Goal: Task Accomplishment & Management: Manage account settings

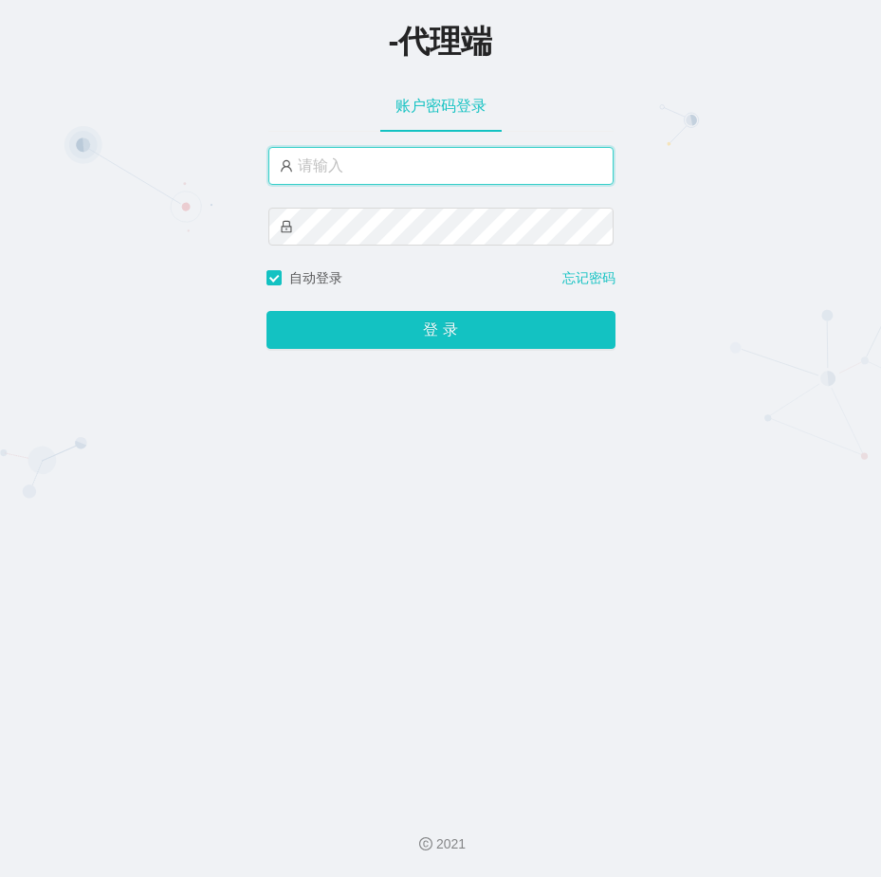
click at [358, 170] on input "text" at bounding box center [440, 166] width 345 height 38
click at [360, 173] on input "text" at bounding box center [440, 166] width 345 height 38
type input "admin"
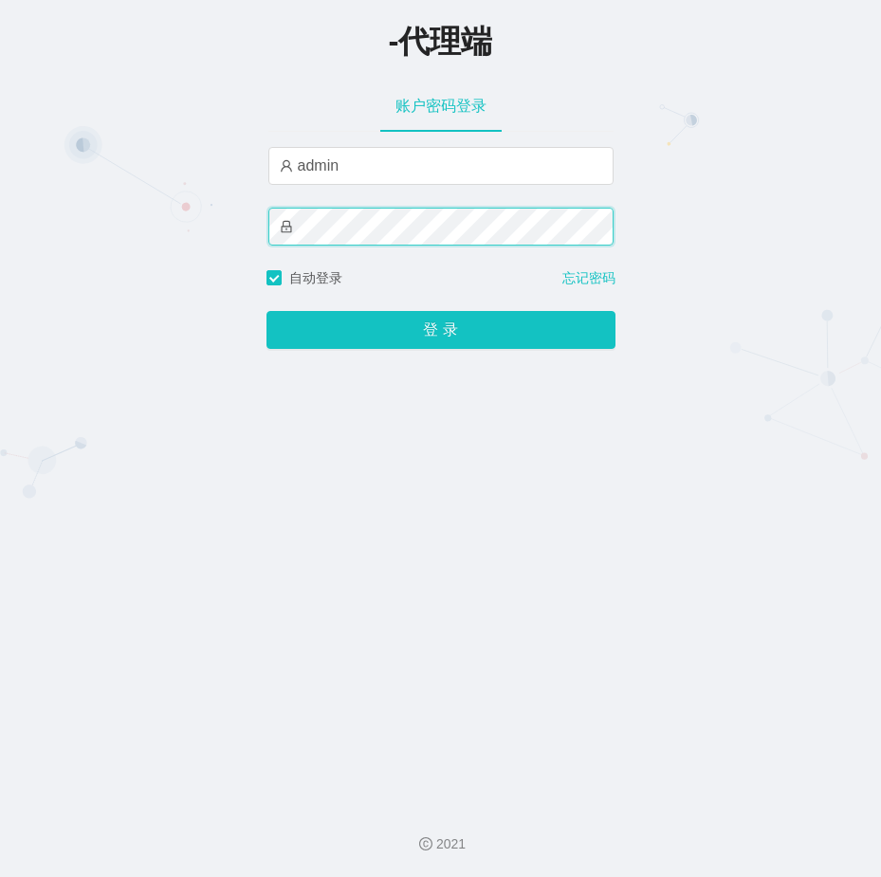
click at [267, 311] on button "登 录" at bounding box center [441, 330] width 349 height 38
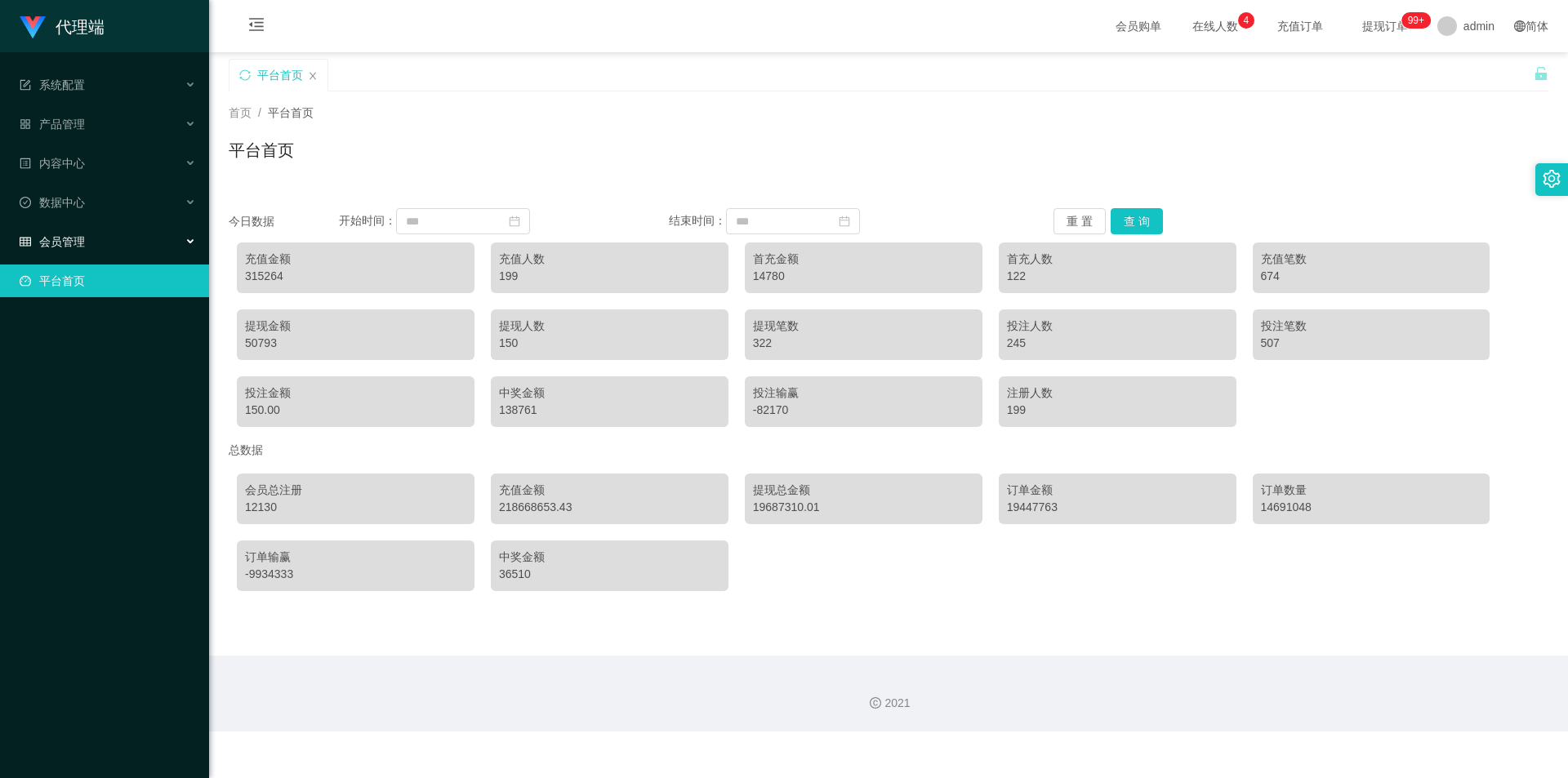
drag, startPoint x: 102, startPoint y: 238, endPoint x: 89, endPoint y: 265, distance: 30.0
click at [101, 239] on div "会员管理" at bounding box center [104, 242] width 209 height 33
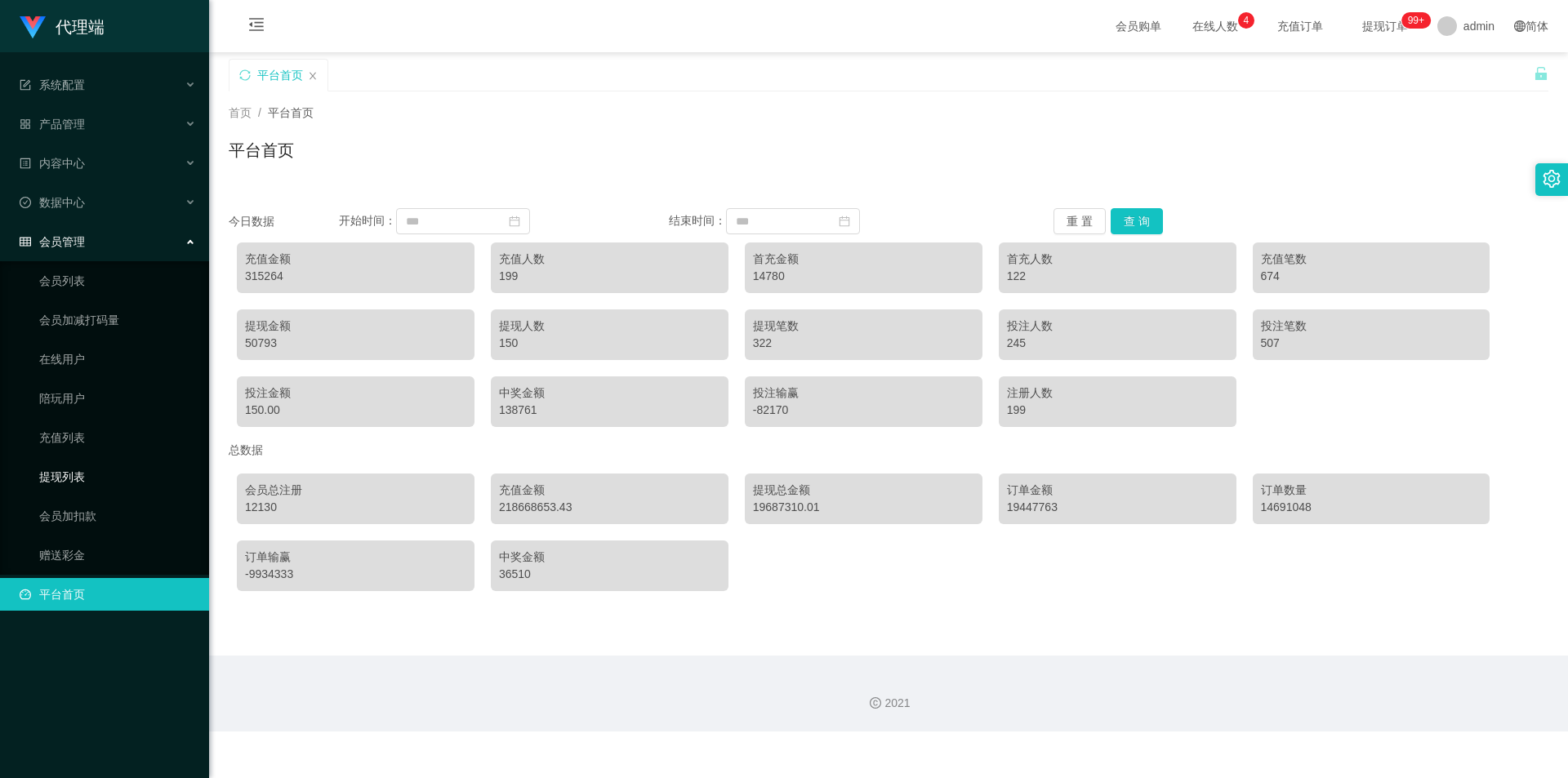
click at [87, 481] on link "提现列表" at bounding box center [118, 477] width 157 height 33
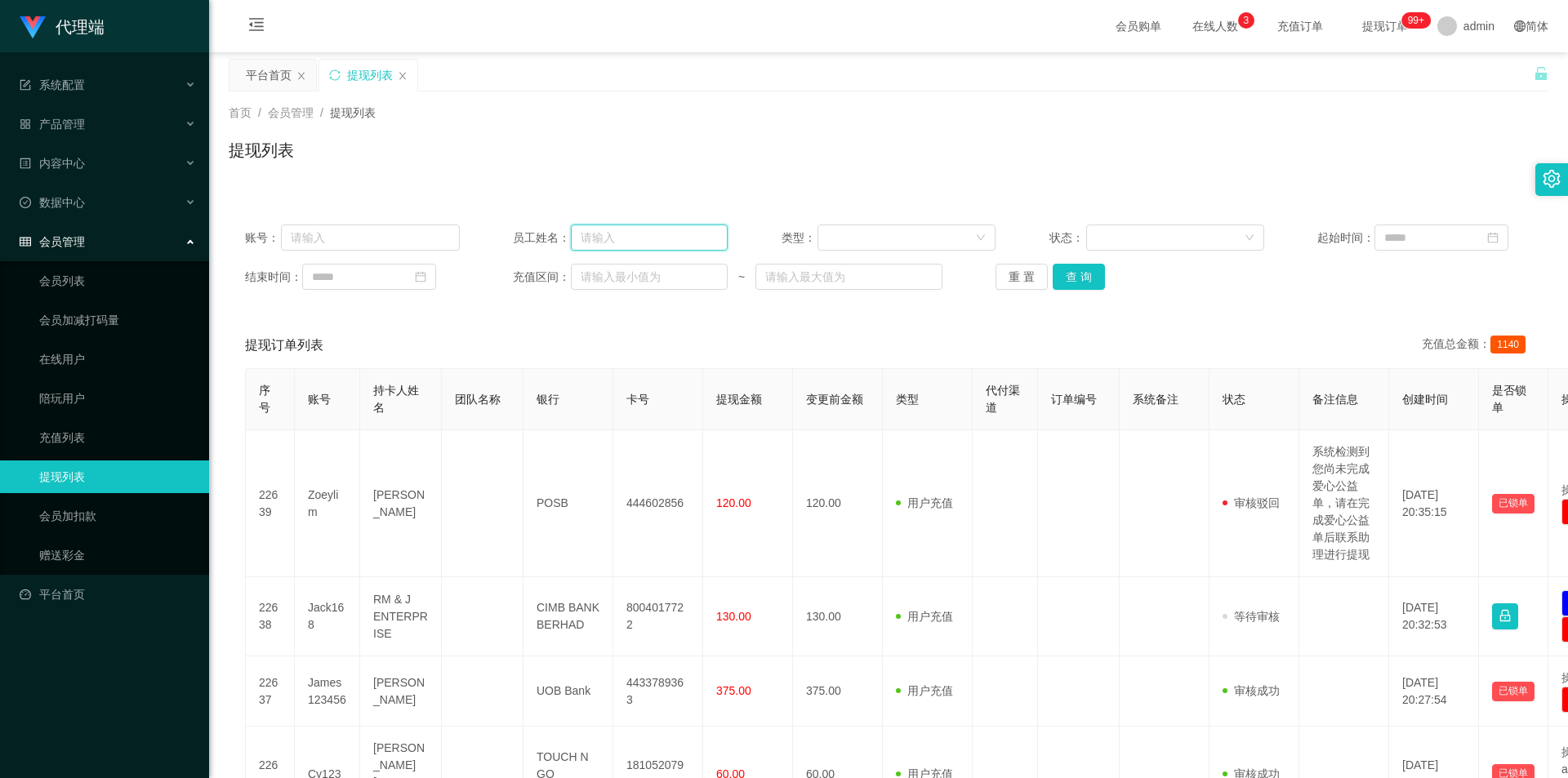
click at [607, 239] on input "text" at bounding box center [649, 238] width 157 height 26
type input "阿"
type input "asan888"
click at [758, 277] on button "查 询" at bounding box center [1079, 276] width 53 height 26
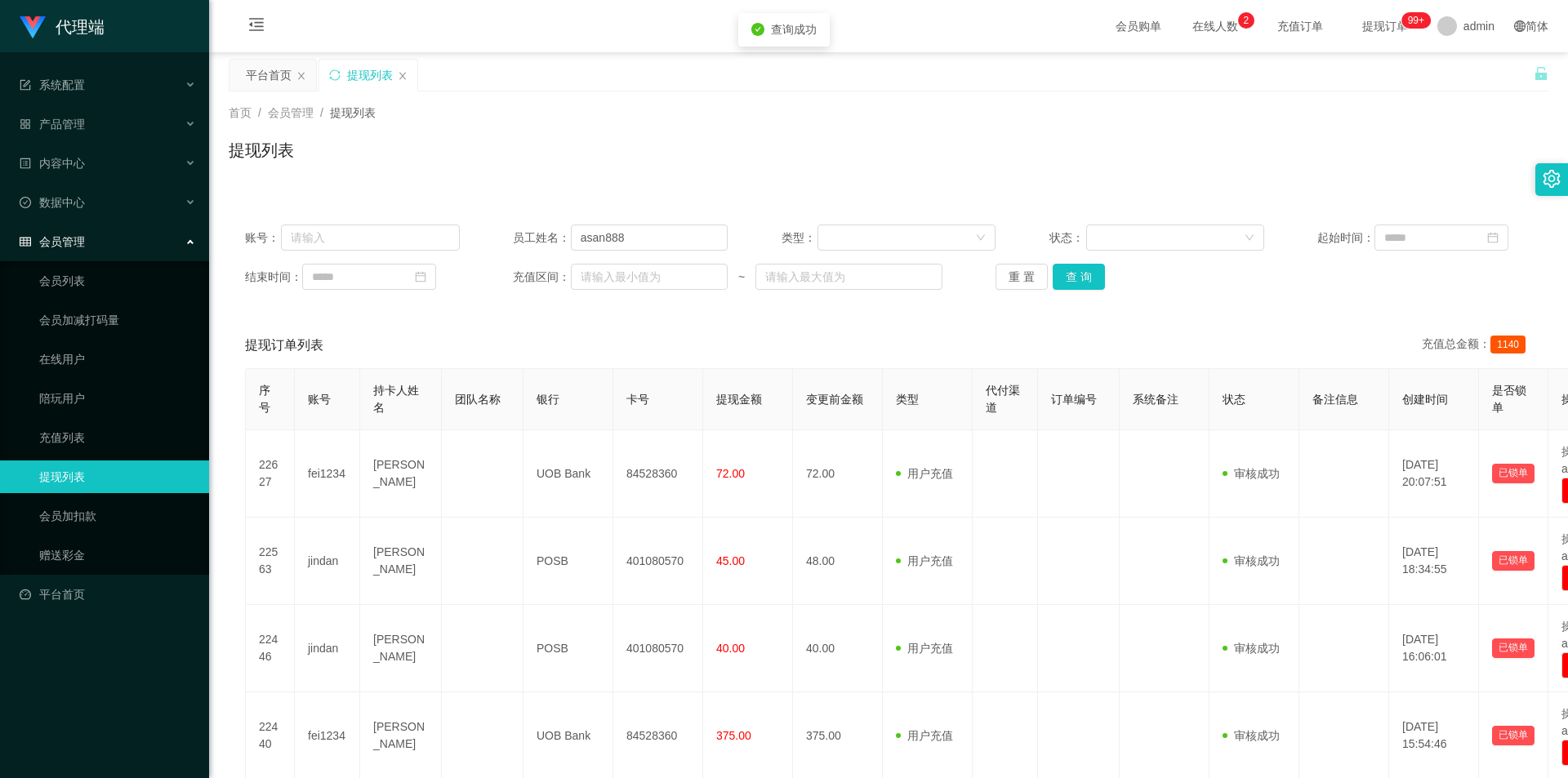
click at [758, 142] on div "提现列表" at bounding box center [889, 157] width 1320 height 38
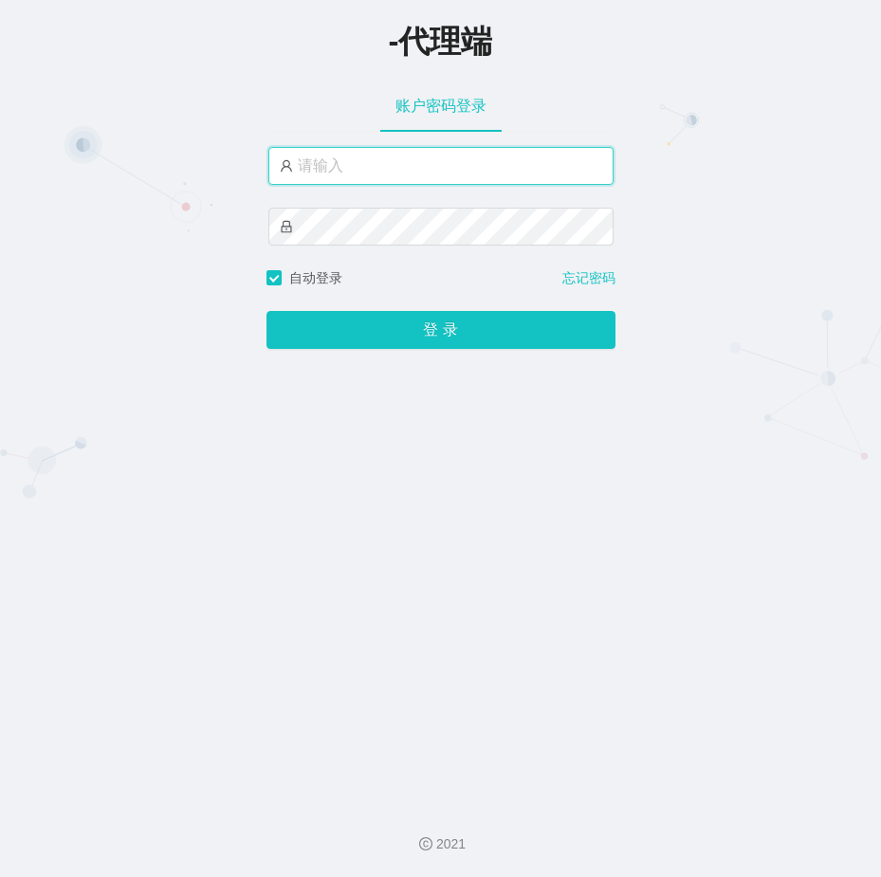
click at [353, 158] on input "text" at bounding box center [440, 166] width 345 height 38
type input "admin"
click at [267, 311] on button "登 录" at bounding box center [441, 330] width 349 height 38
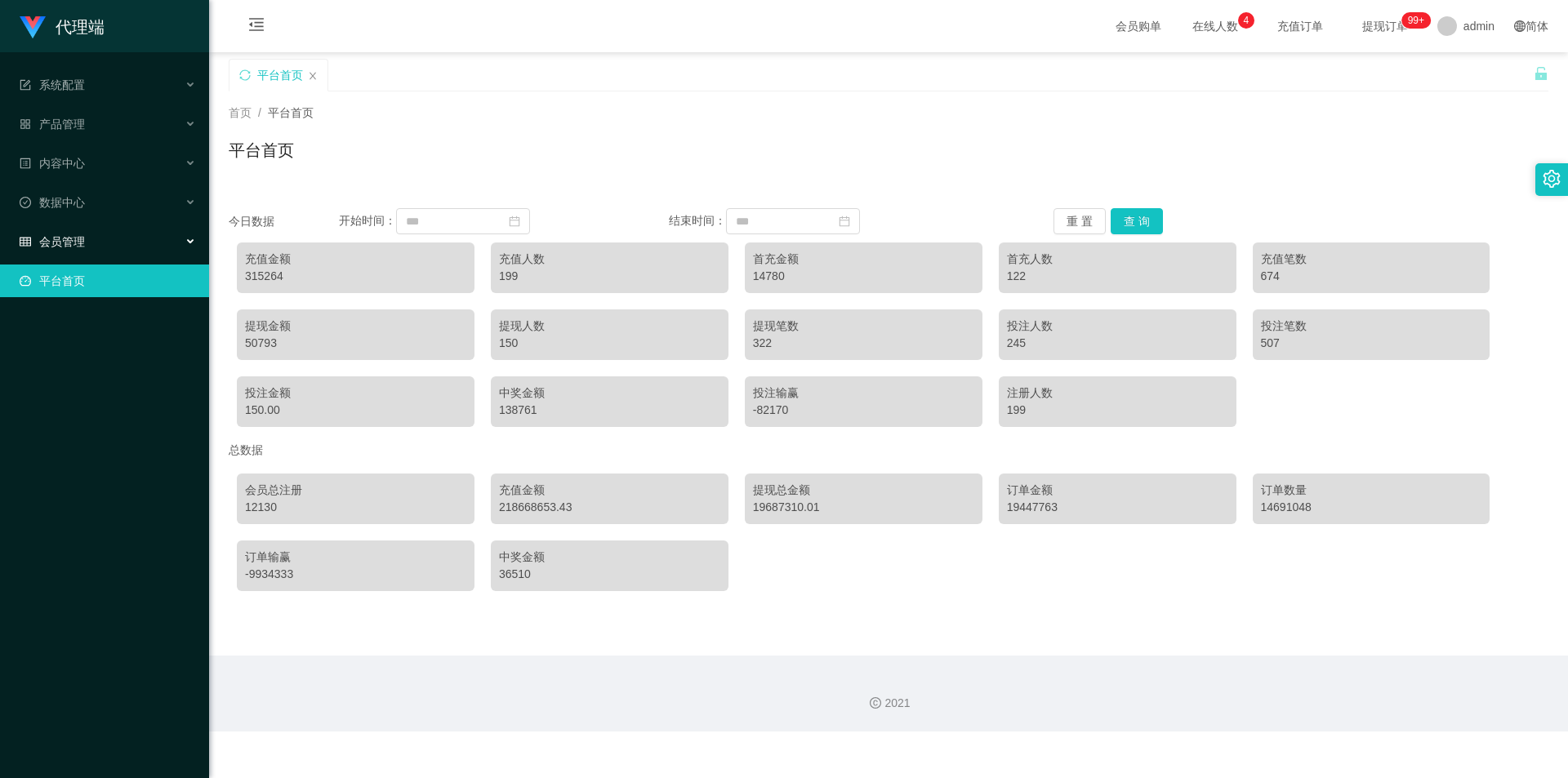
click at [130, 238] on div "会员管理" at bounding box center [104, 242] width 209 height 33
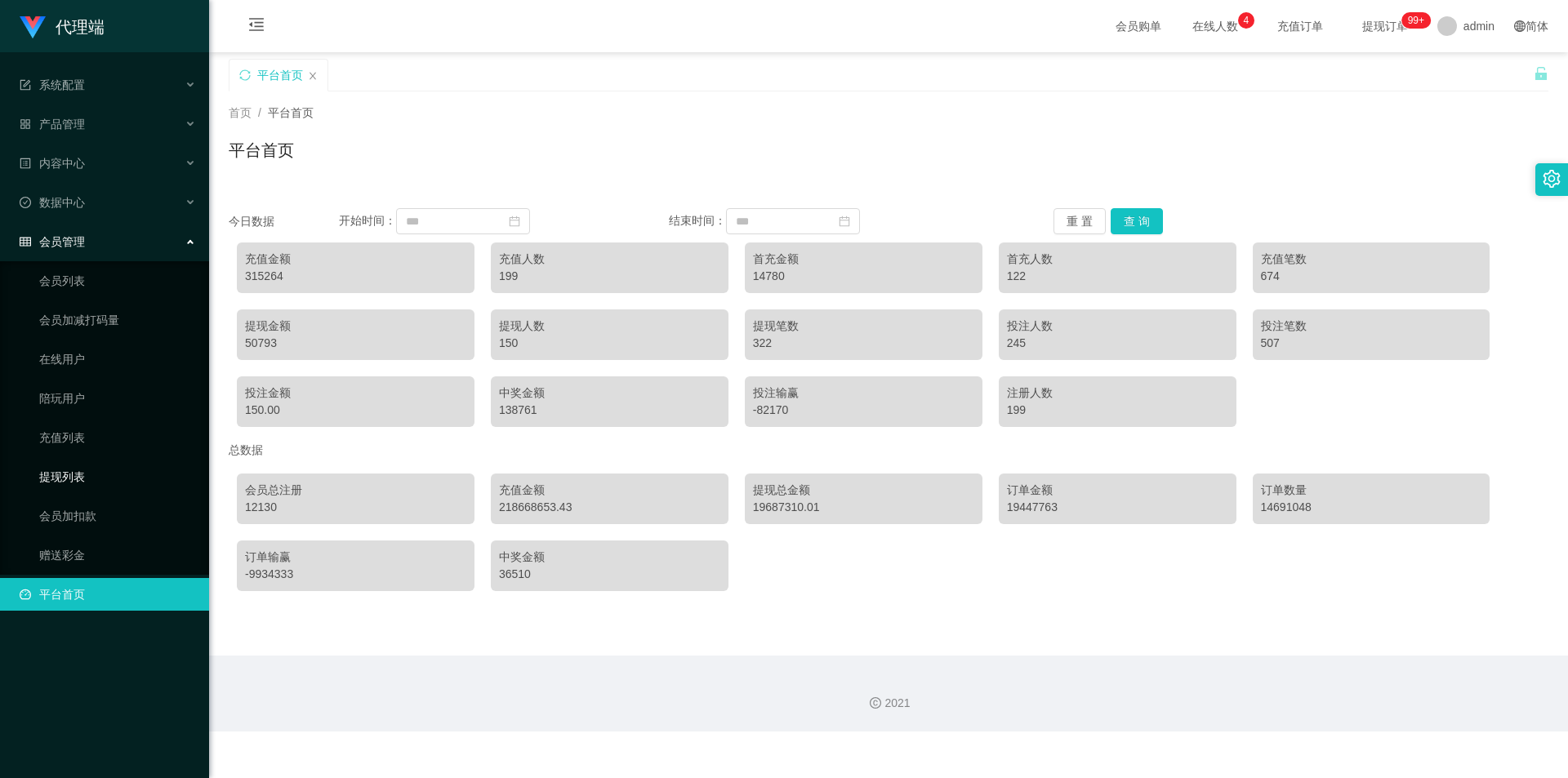
click at [91, 475] on link "提现列表" at bounding box center [118, 477] width 157 height 33
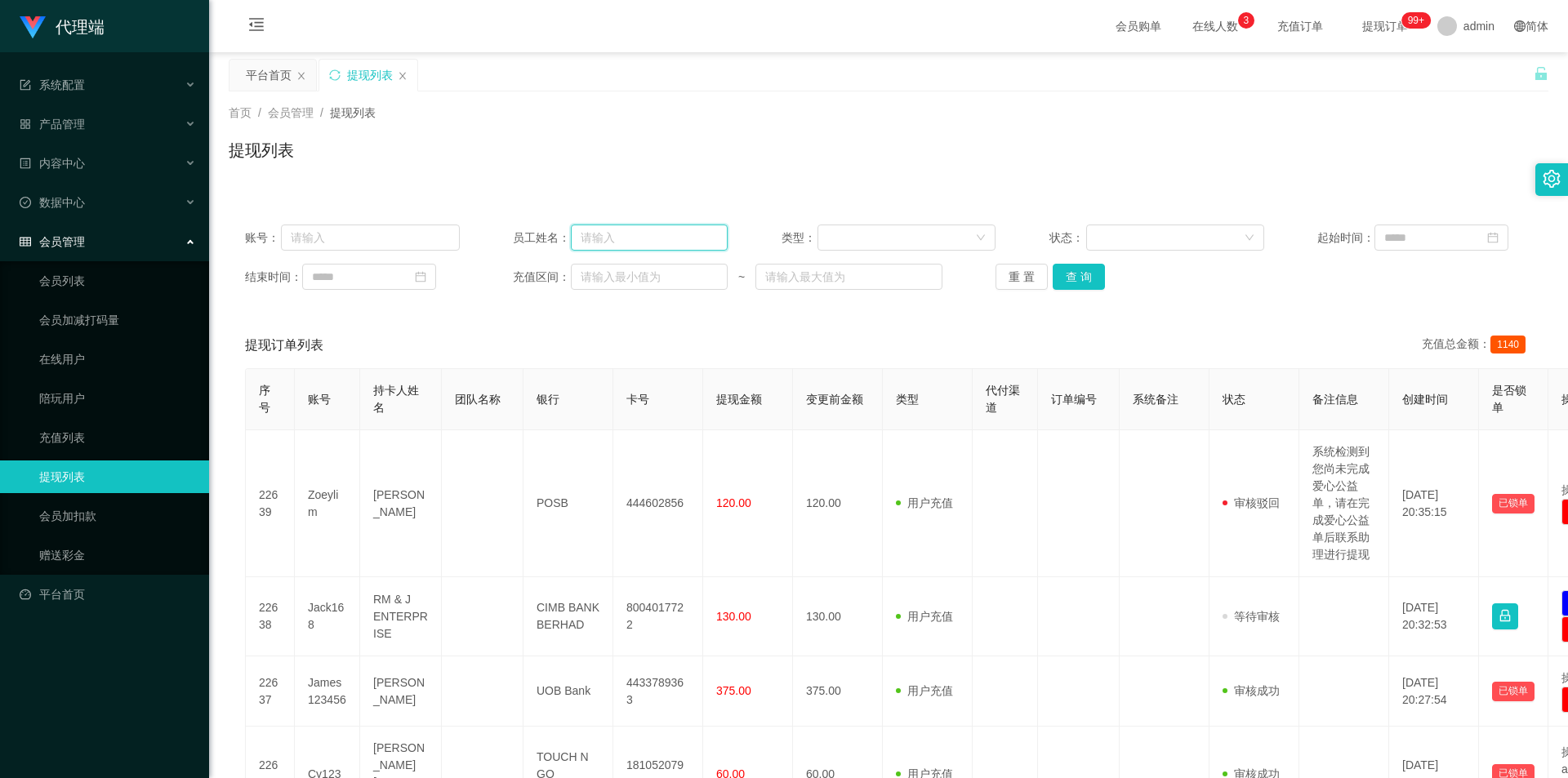
click at [602, 242] on input "text" at bounding box center [649, 238] width 157 height 26
type input "ayang888"
click at [758, 272] on button "查 询" at bounding box center [1079, 276] width 53 height 26
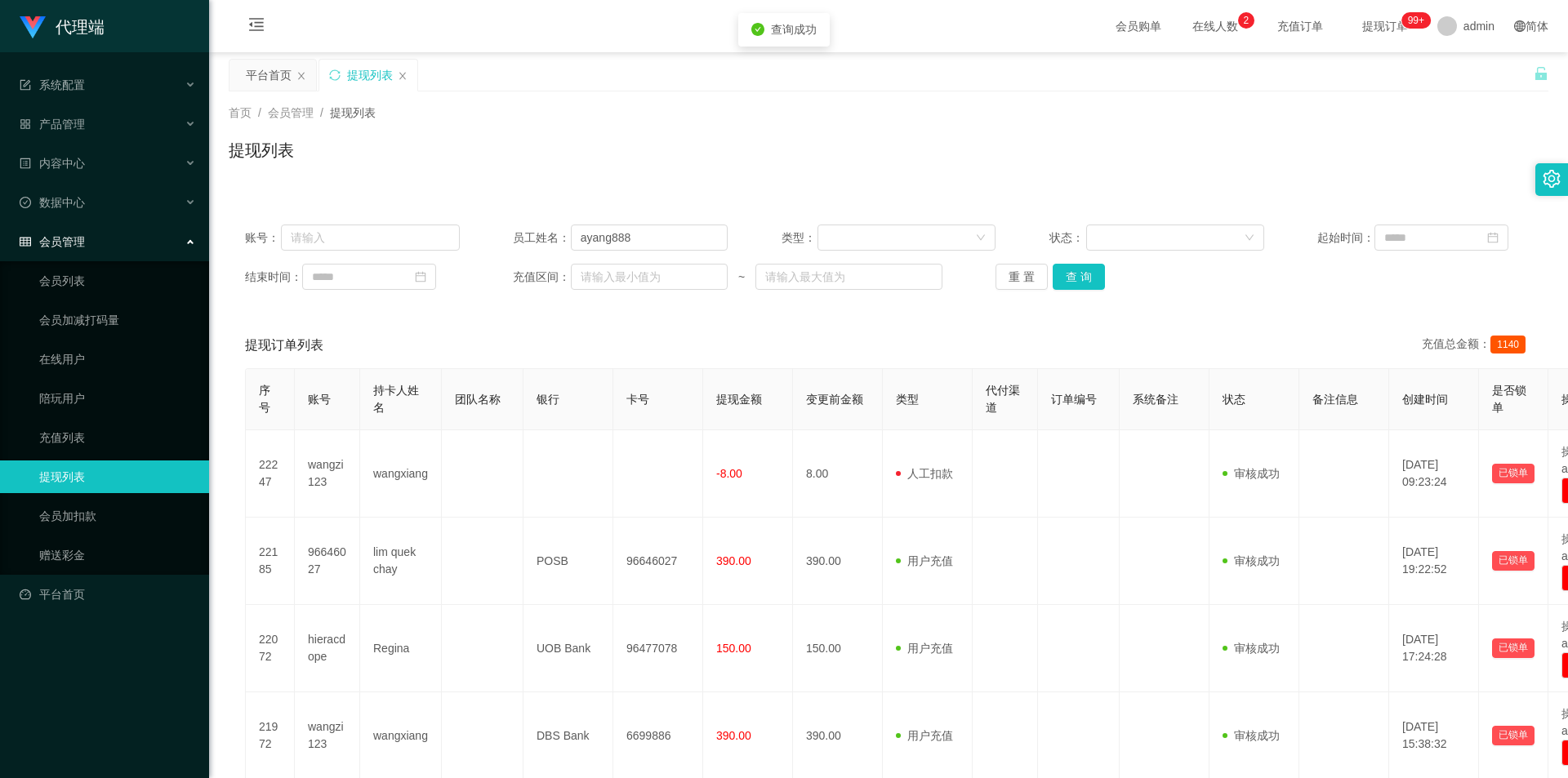
click at [758, 110] on div "首页 / 会员管理 / 提现列表 /" at bounding box center [889, 113] width 1320 height 17
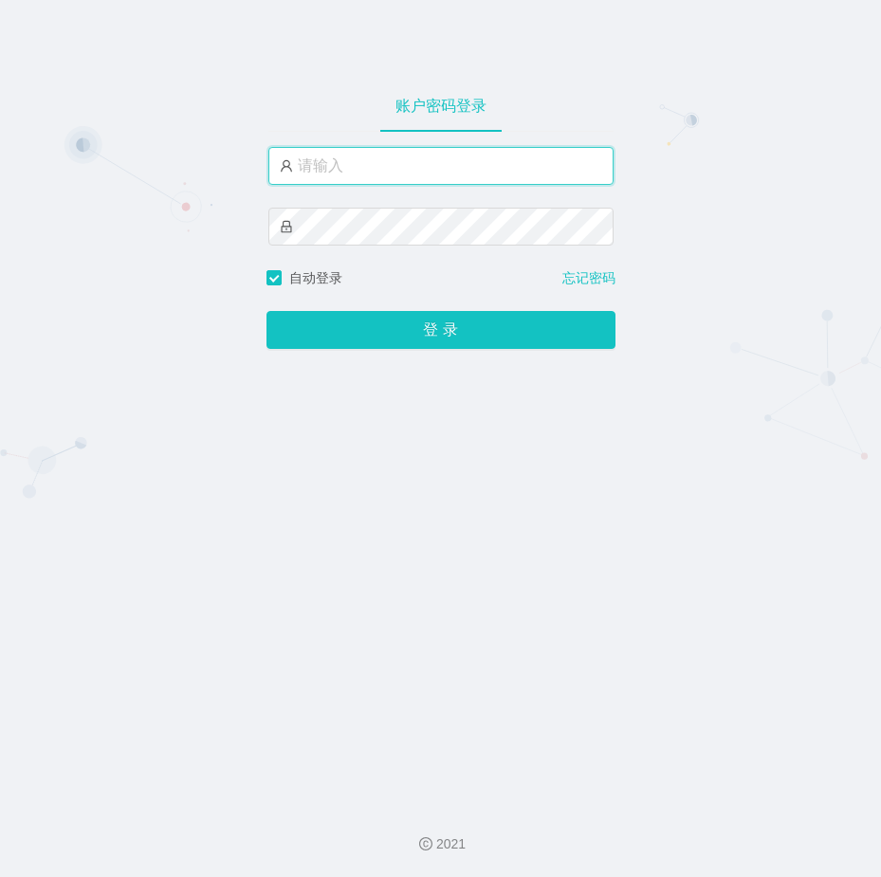
click at [351, 170] on input "text" at bounding box center [440, 166] width 345 height 38
click at [185, 70] on div at bounding box center [440, 40] width 881 height 80
click at [529, 71] on div at bounding box center [440, 40] width 881 height 80
click at [330, 167] on input "text" at bounding box center [440, 166] width 345 height 38
type input "a"
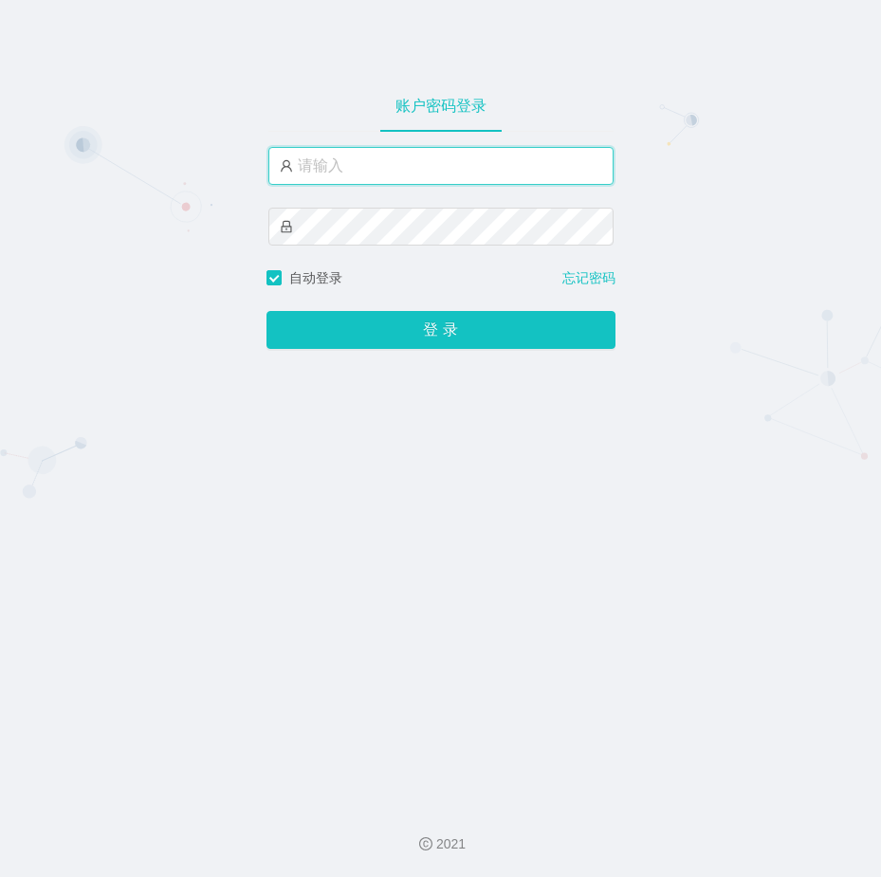
click at [339, 166] on input "text" at bounding box center [440, 166] width 345 height 38
type input "admin"
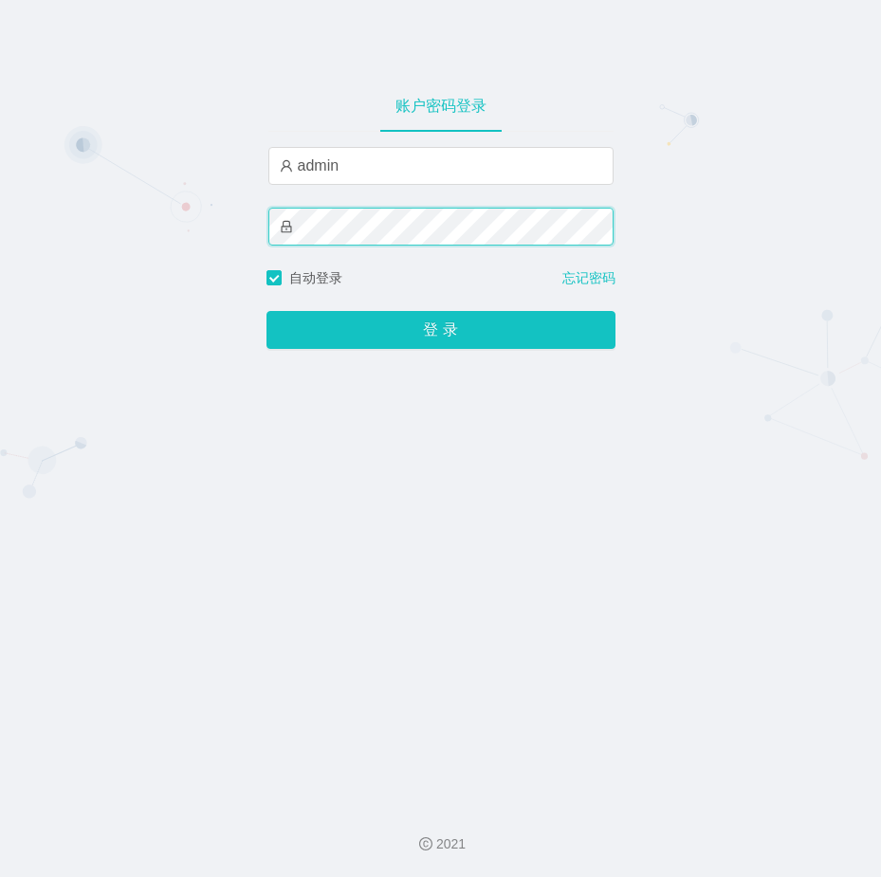
click at [267, 311] on button "登 录" at bounding box center [441, 330] width 349 height 38
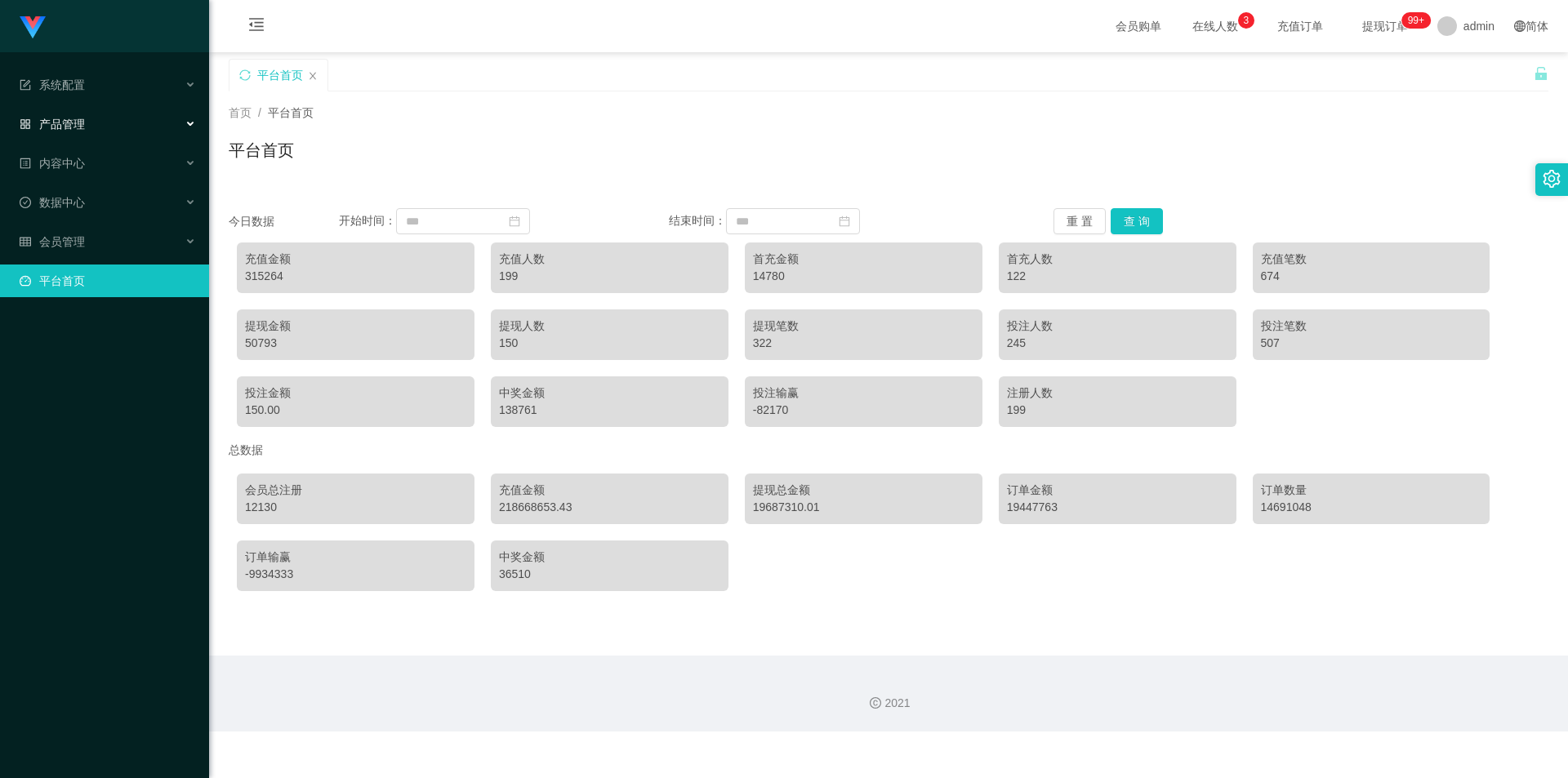
click at [86, 130] on div "产品管理" at bounding box center [104, 124] width 209 height 33
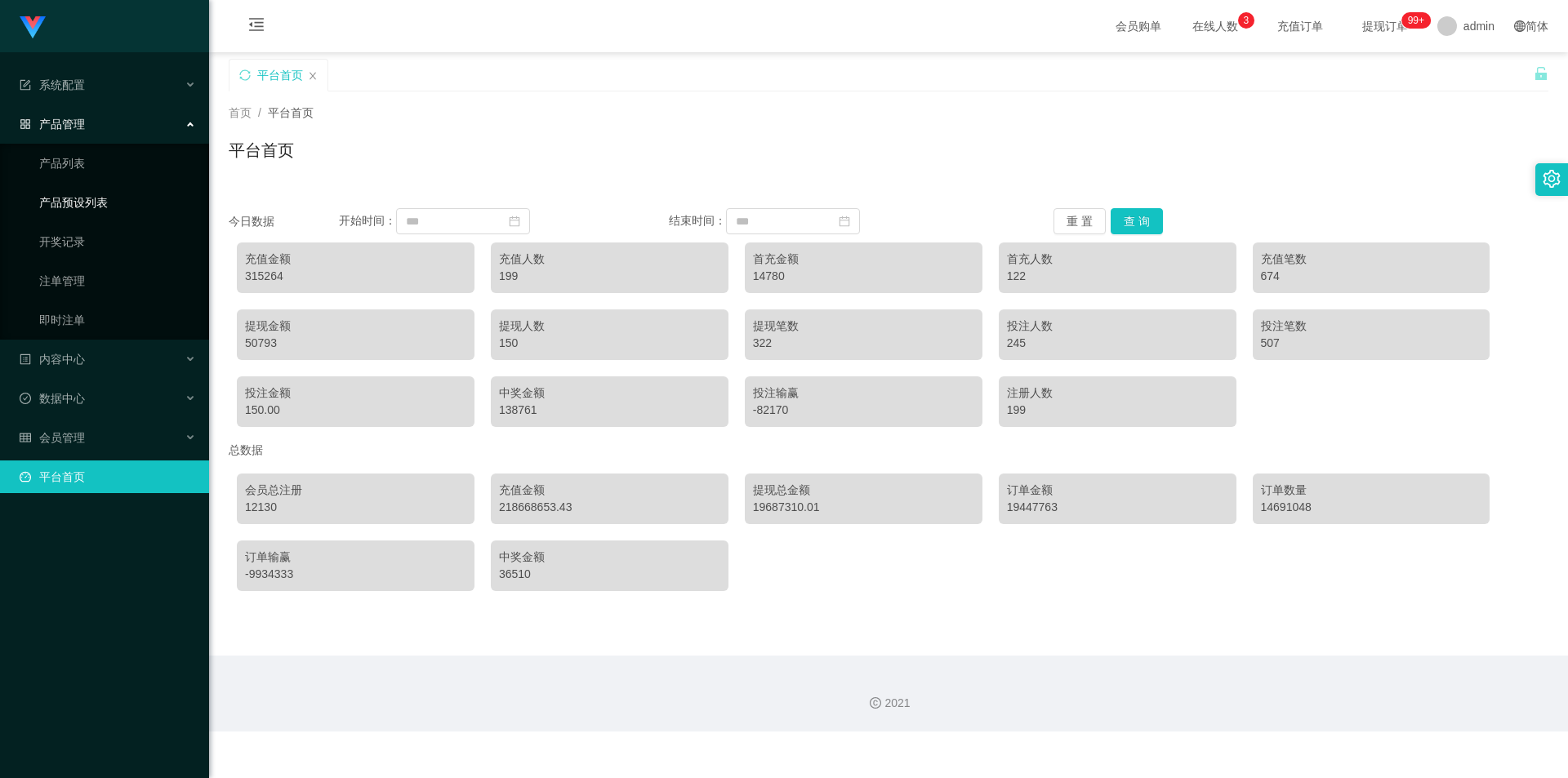
click at [107, 200] on link "产品预设列表" at bounding box center [118, 202] width 157 height 33
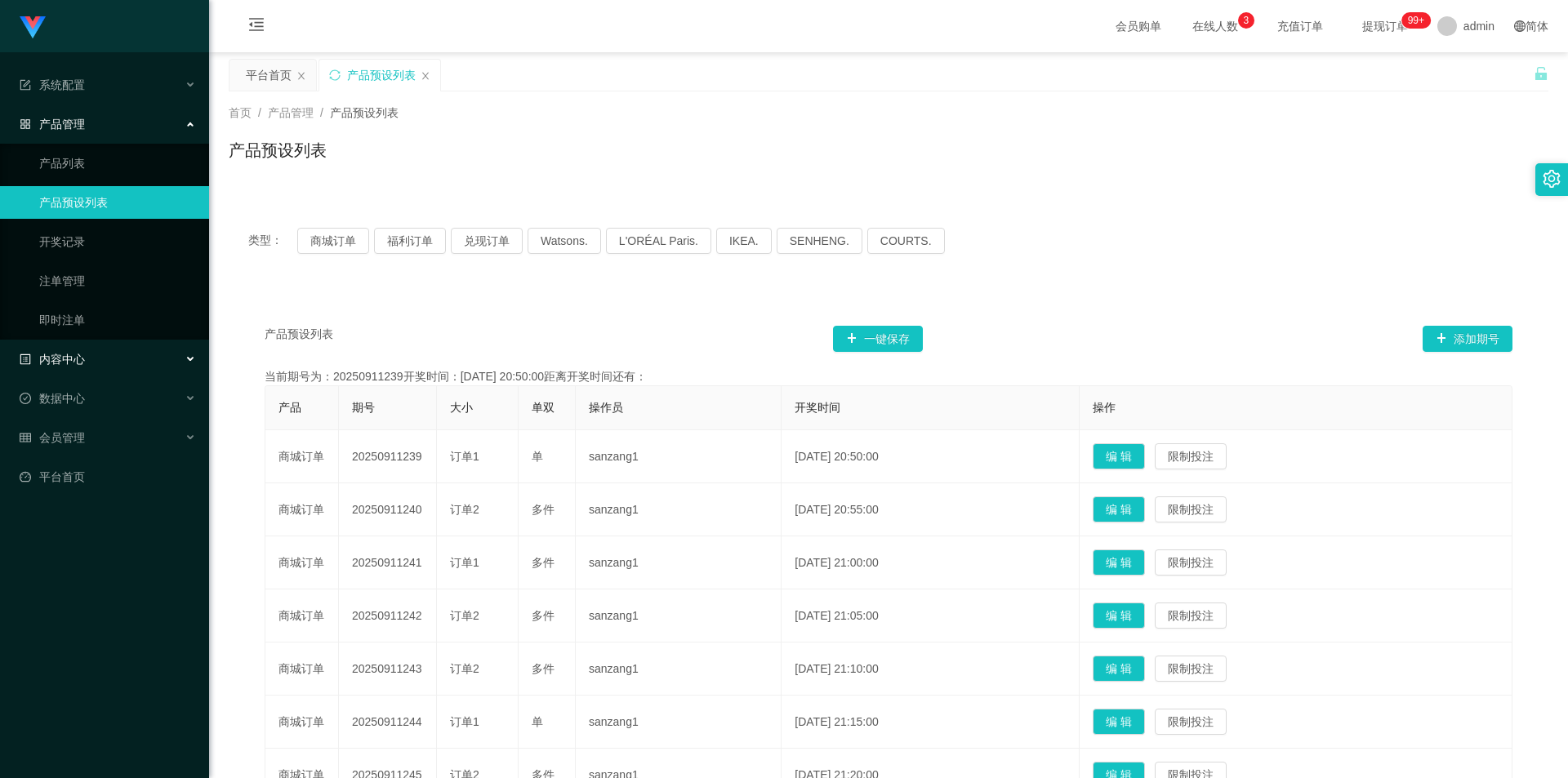
click at [102, 360] on div "内容中心" at bounding box center [104, 359] width 209 height 33
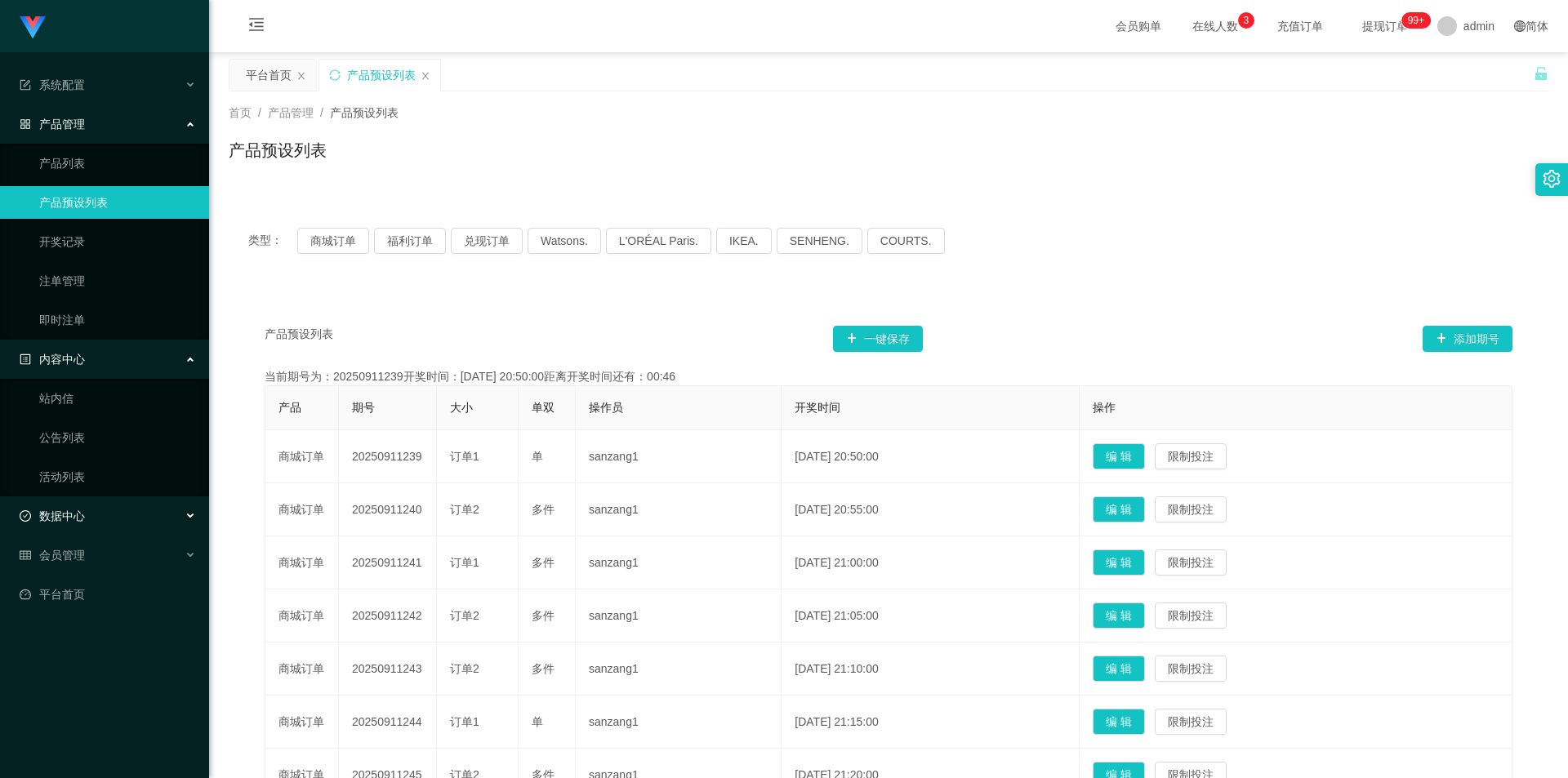
click at [118, 506] on div "数据中心" at bounding box center [104, 516] width 209 height 33
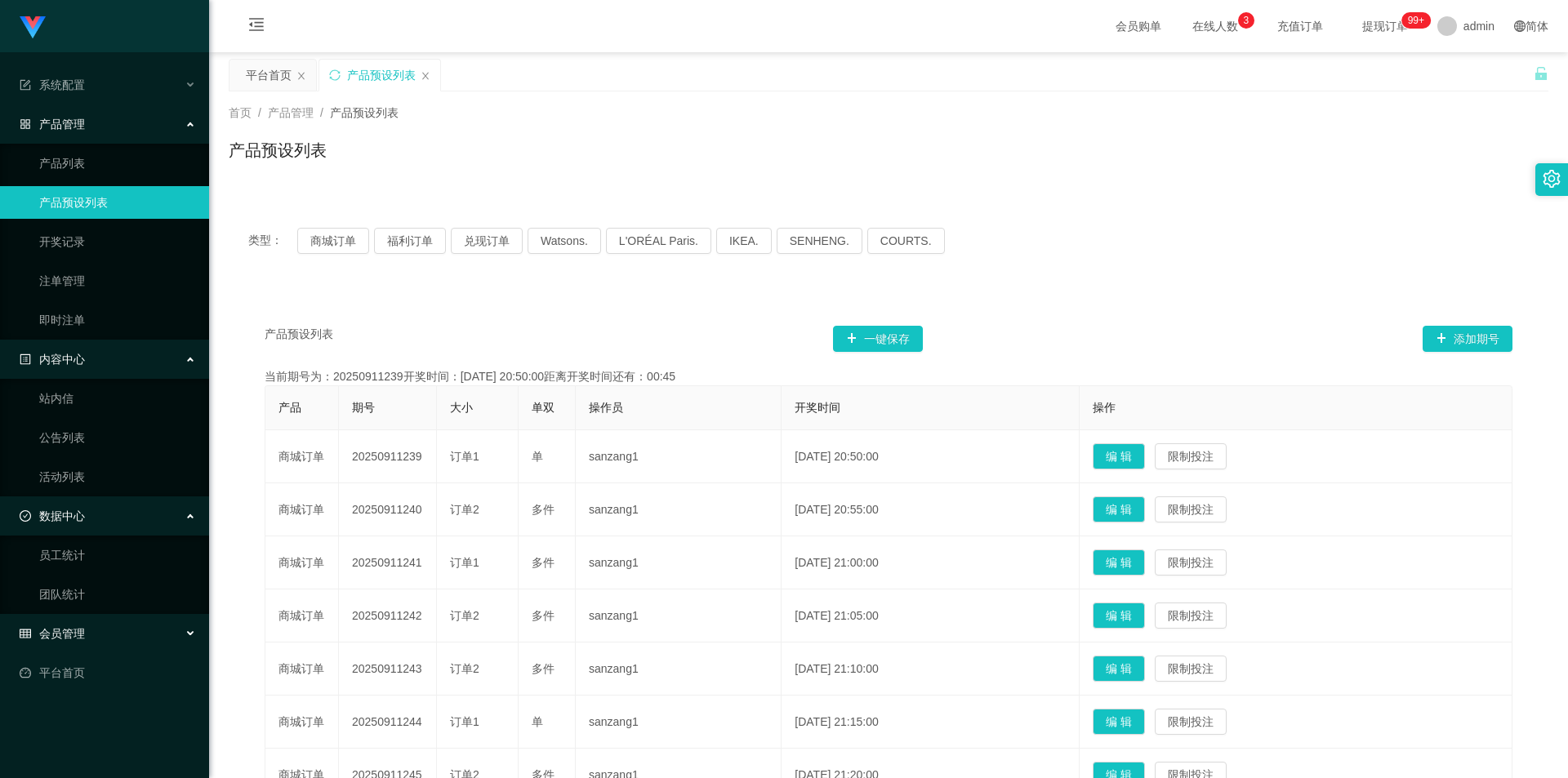
click at [110, 634] on div "会员管理" at bounding box center [104, 633] width 209 height 33
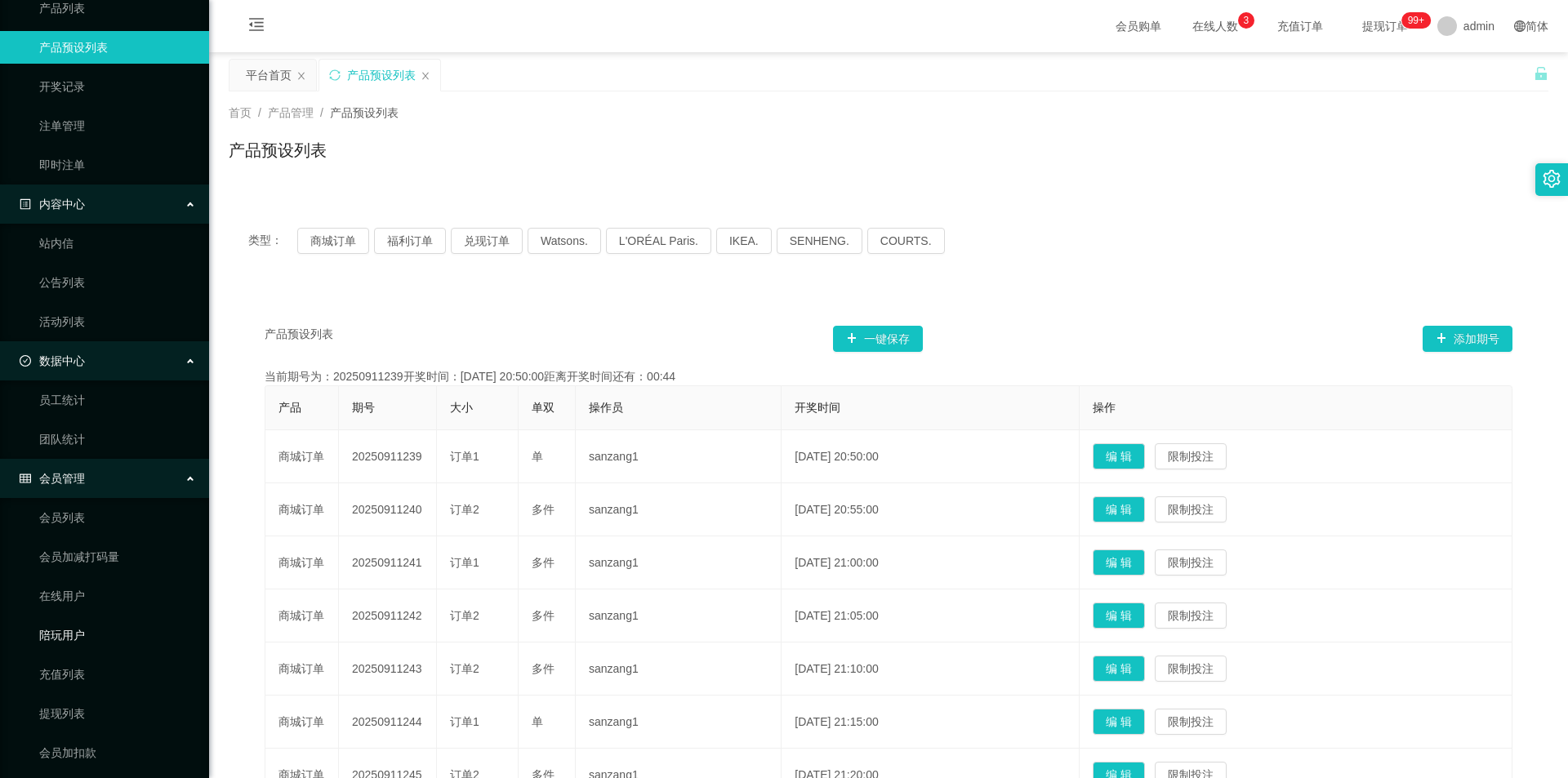
scroll to position [241, 0]
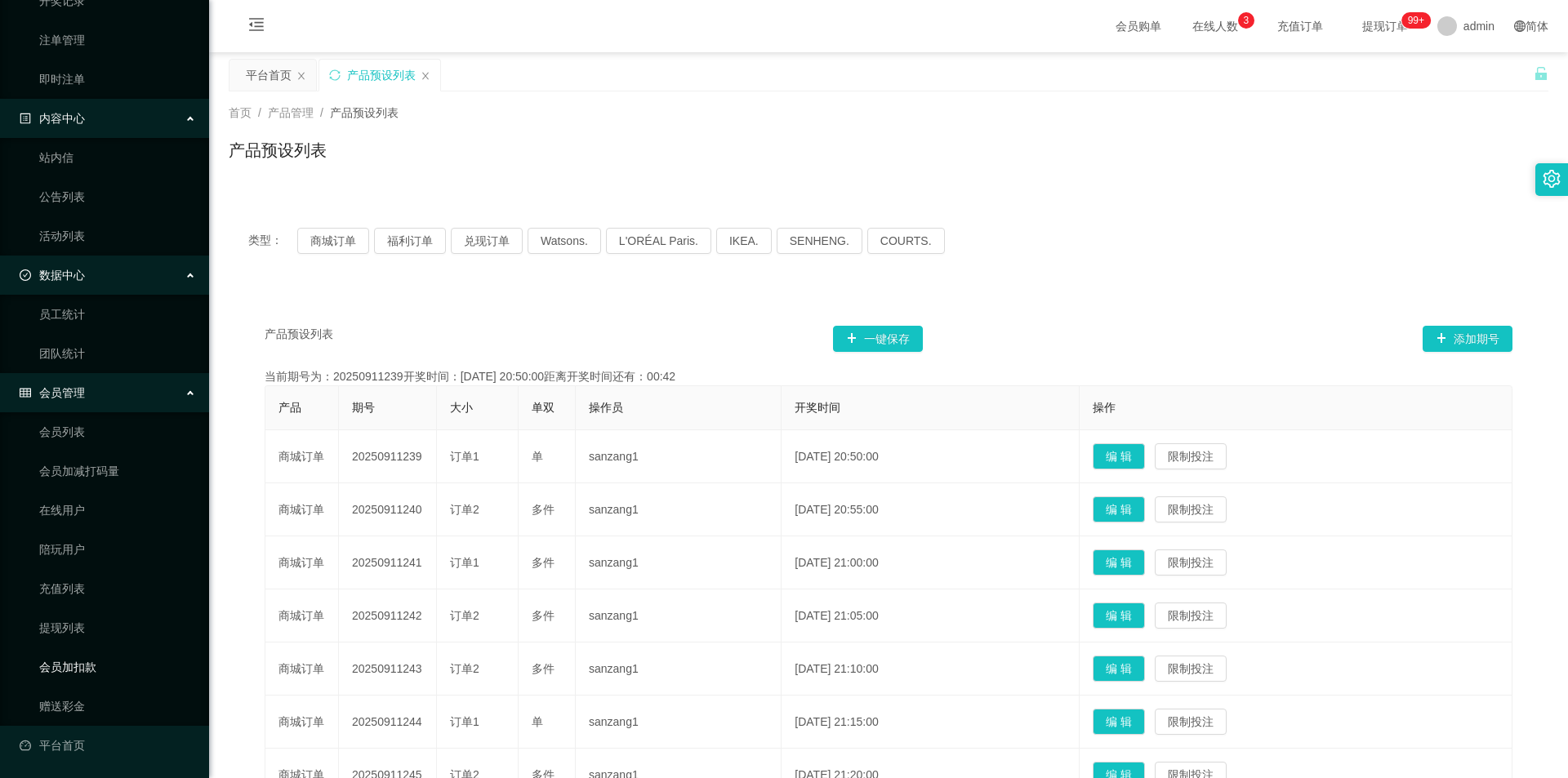
click at [93, 673] on link "会员加扣款" at bounding box center [118, 667] width 157 height 33
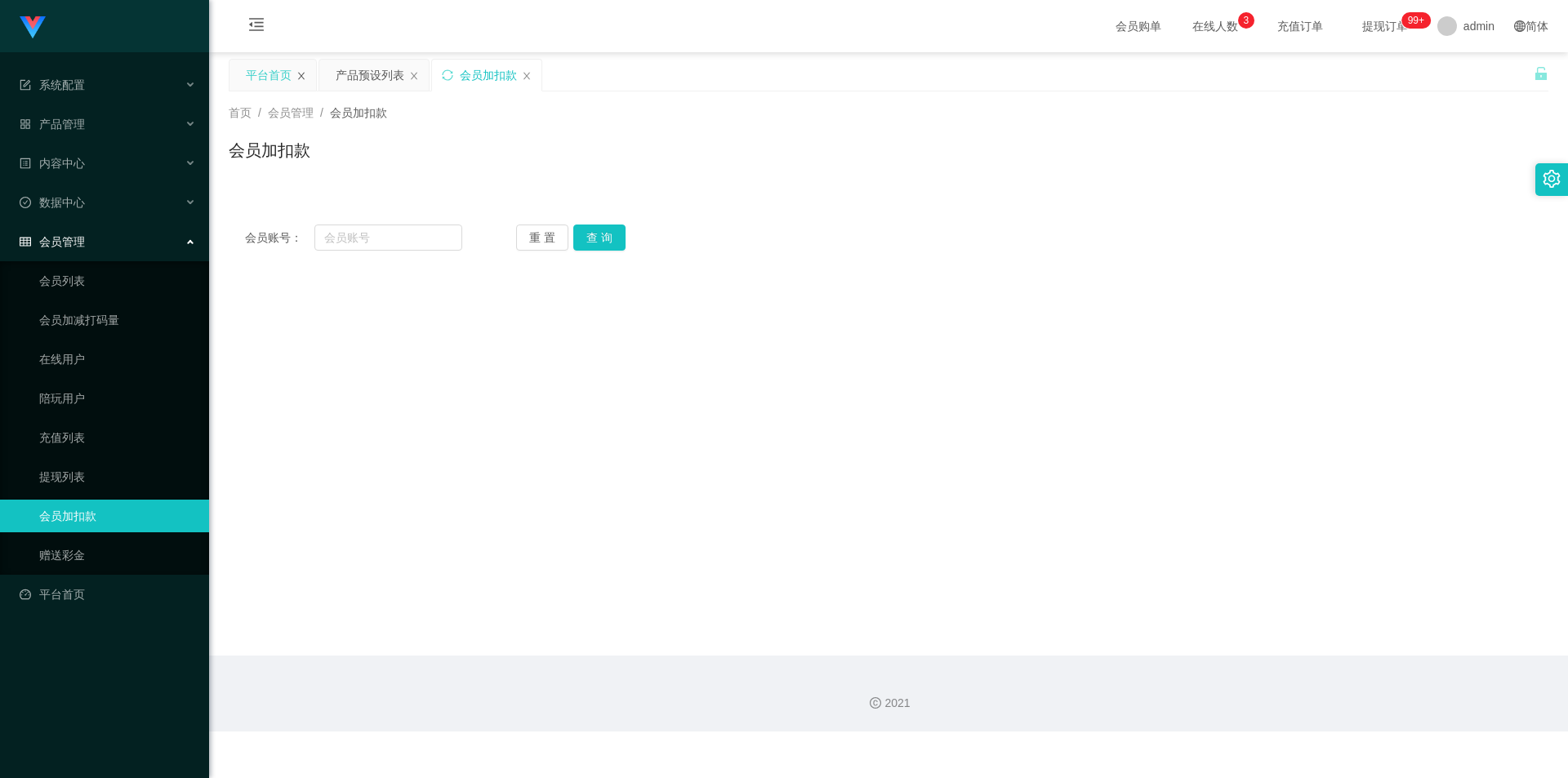
click at [304, 75] on icon "图标: close" at bounding box center [301, 76] width 9 height 9
click at [135, 131] on div "产品管理" at bounding box center [104, 124] width 209 height 33
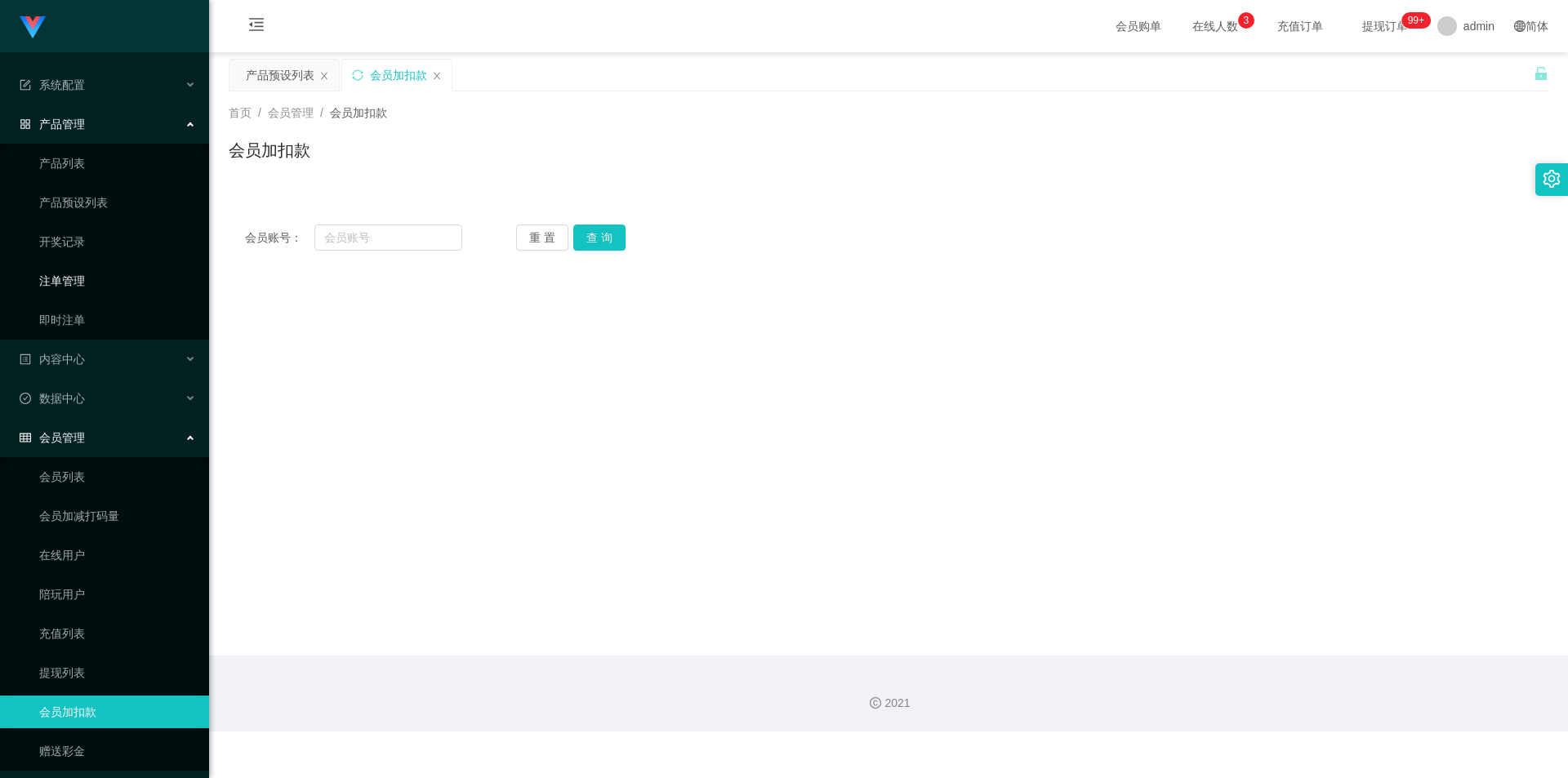
click at [92, 290] on link "注单管理" at bounding box center [118, 281] width 157 height 33
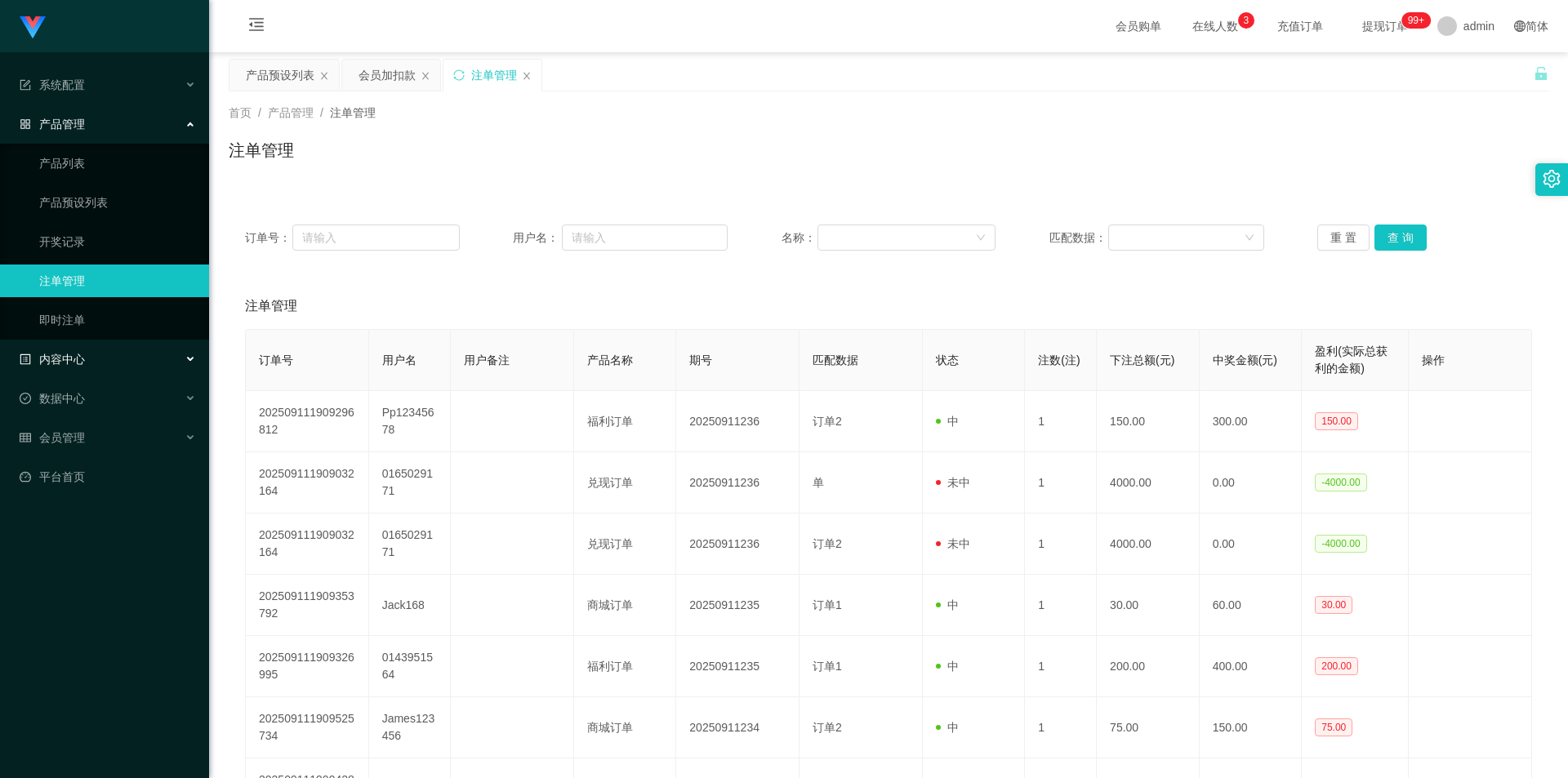
click at [101, 357] on div "内容中心" at bounding box center [104, 359] width 209 height 33
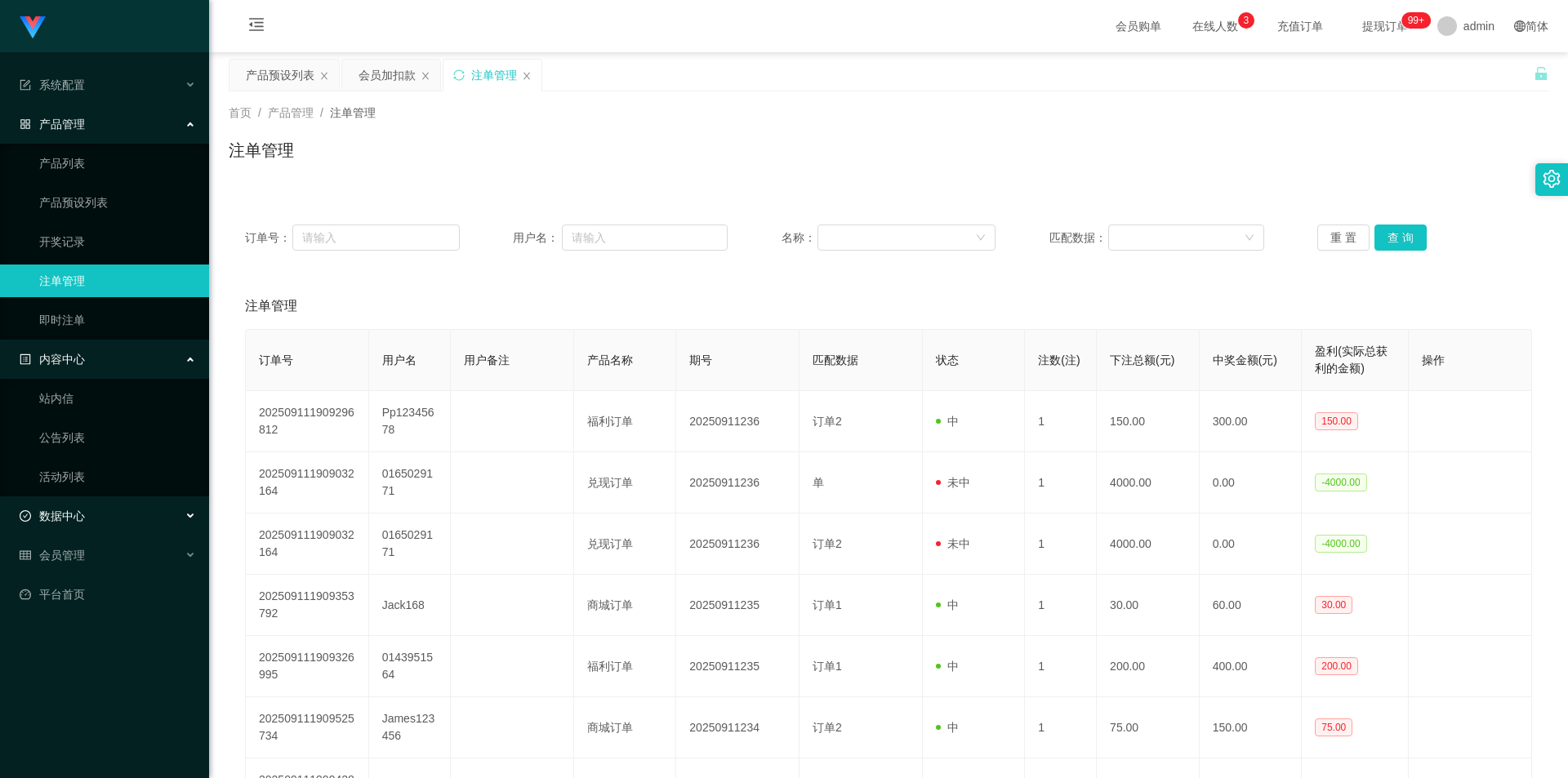
click at [90, 522] on div "数据中心" at bounding box center [104, 516] width 209 height 33
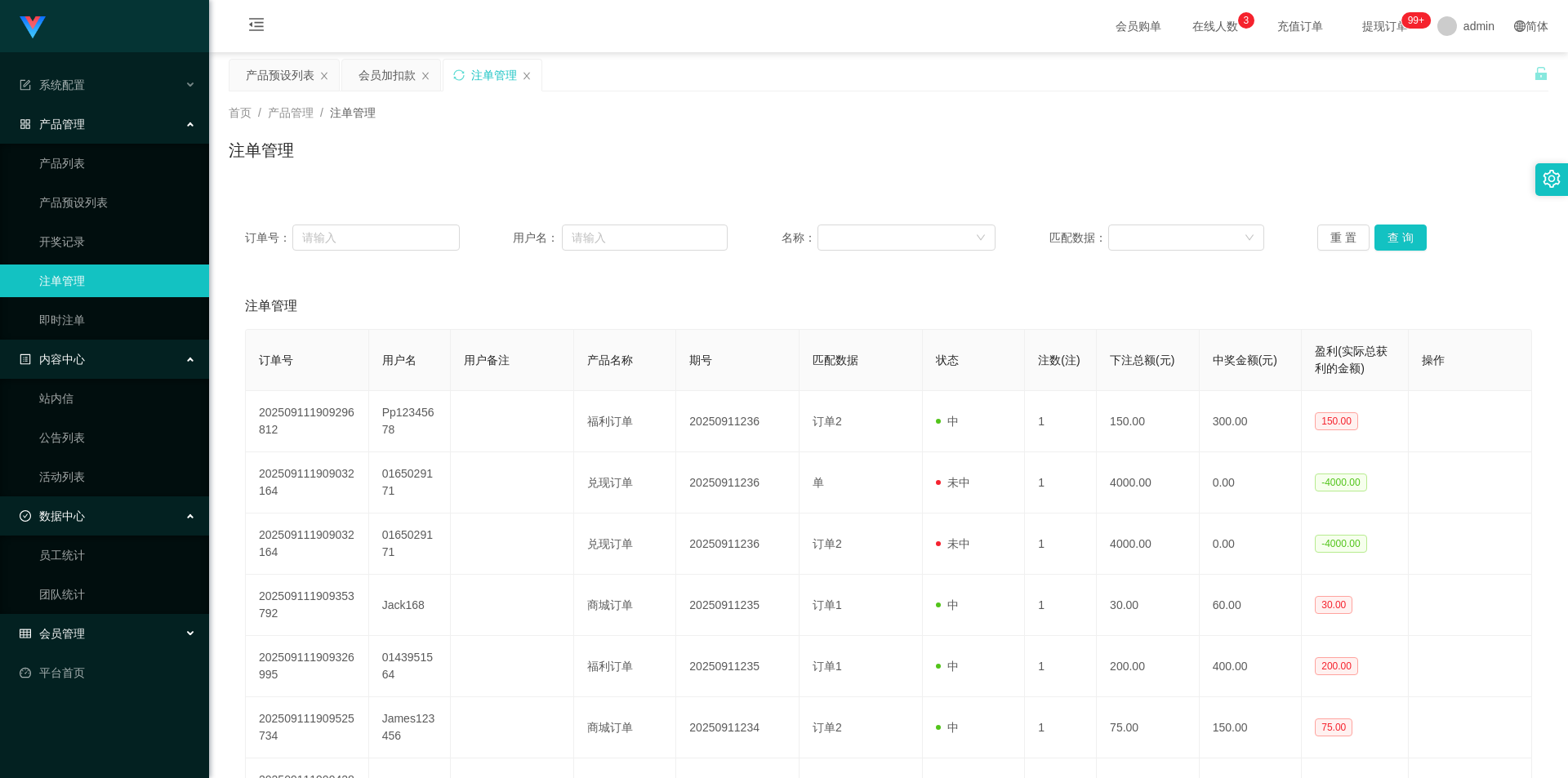
click at [89, 649] on div "会员管理" at bounding box center [104, 633] width 209 height 33
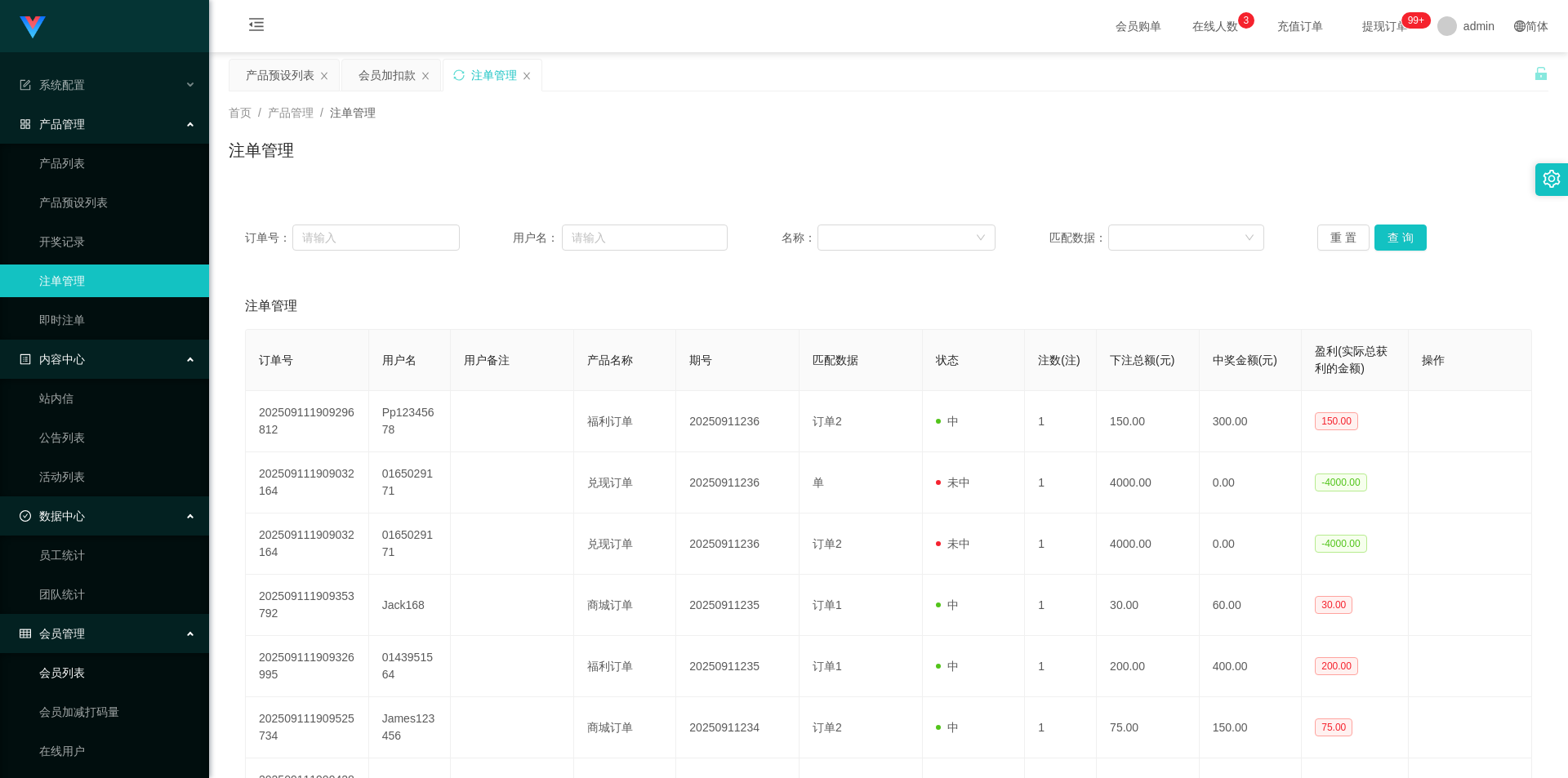
click at [84, 670] on link "会员列表" at bounding box center [118, 673] width 157 height 33
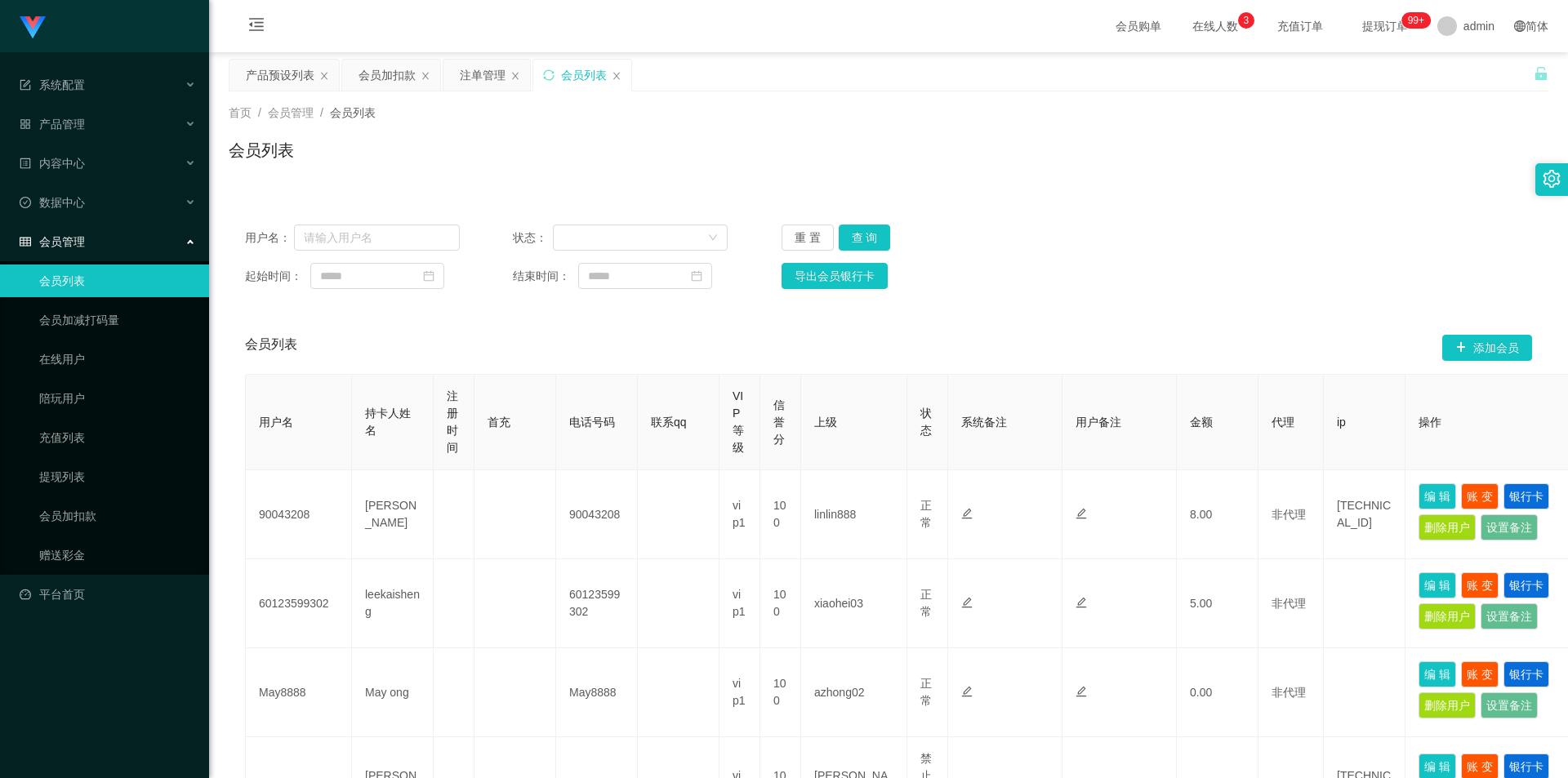
click at [758, 152] on div "会员列表" at bounding box center [889, 157] width 1320 height 38
click at [758, 144] on div "会员列表" at bounding box center [889, 157] width 1320 height 38
click at [758, 152] on div "会员列表" at bounding box center [889, 157] width 1320 height 38
click at [401, 70] on div "会员加扣款" at bounding box center [387, 75] width 57 height 31
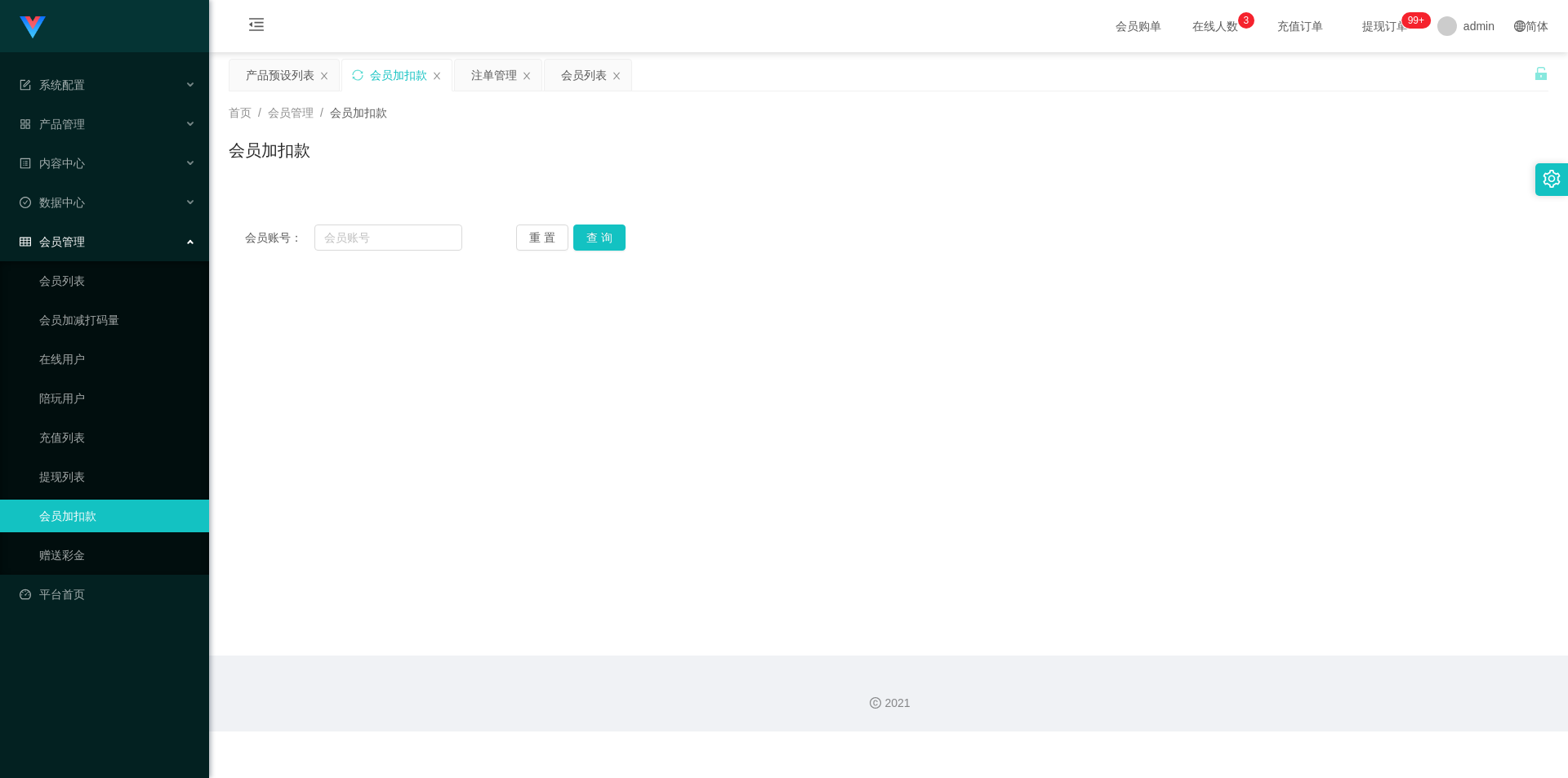
click at [758, 91] on div "首页 / 会员管理 / 会员加扣款 / 会员加扣款 用户名： 状态： 重 置 查 询 起始时间： 结束时间： 导出会员银行卡 会员列表 添加会员 用户名 持卡…" at bounding box center [889, 91] width 1320 height 0
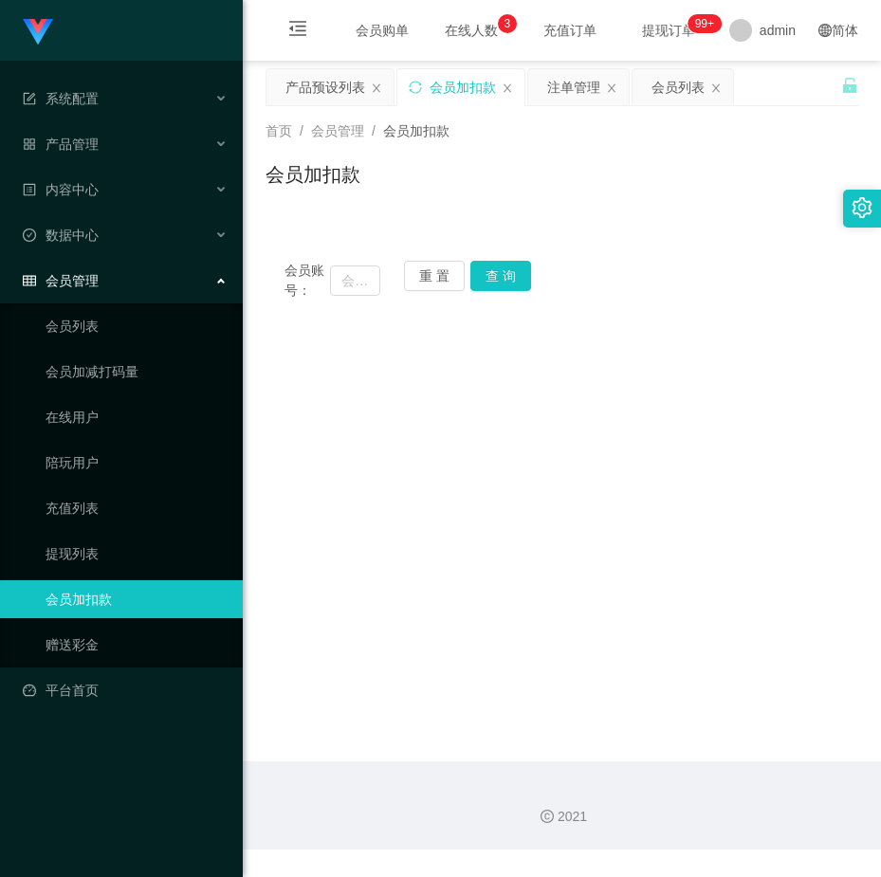
click at [578, 173] on div "会员加扣款" at bounding box center [562, 182] width 593 height 44
click at [528, 26] on div "会员购单 在线人数 0 1 2 3 4 5 6 7 8 9 0 1 2 3 4 5 6 7 8 9 0 1 2 3 4 5 6 7 8 9 充值订单 提现订单…" at bounding box center [562, 31] width 638 height 62
click at [647, 384] on main "关闭左侧 关闭右侧 关闭其它 刷新页面 产品预设列表 会员加扣款 注单管理 会员列表 首页 / 会员管理 / 会员加扣款 / 会员加扣款 会员账号： 重 置 …" at bounding box center [562, 411] width 638 height 701
click at [392, 404] on main "关闭左侧 关闭右侧 关闭其它 刷新页面 产品预设列表 会员加扣款 注单管理 会员列表 首页 / 会员管理 / 会员加扣款 / 会员加扣款 会员账号： 重 置 …" at bounding box center [562, 411] width 638 height 701
click at [297, 417] on main "关闭左侧 关闭右侧 关闭其它 刷新页面 产品预设列表 会员加扣款 注单管理 会员列表 首页 / 会员管理 / 会员加扣款 / 会员加扣款 会员账号： 重 置 …" at bounding box center [562, 411] width 638 height 701
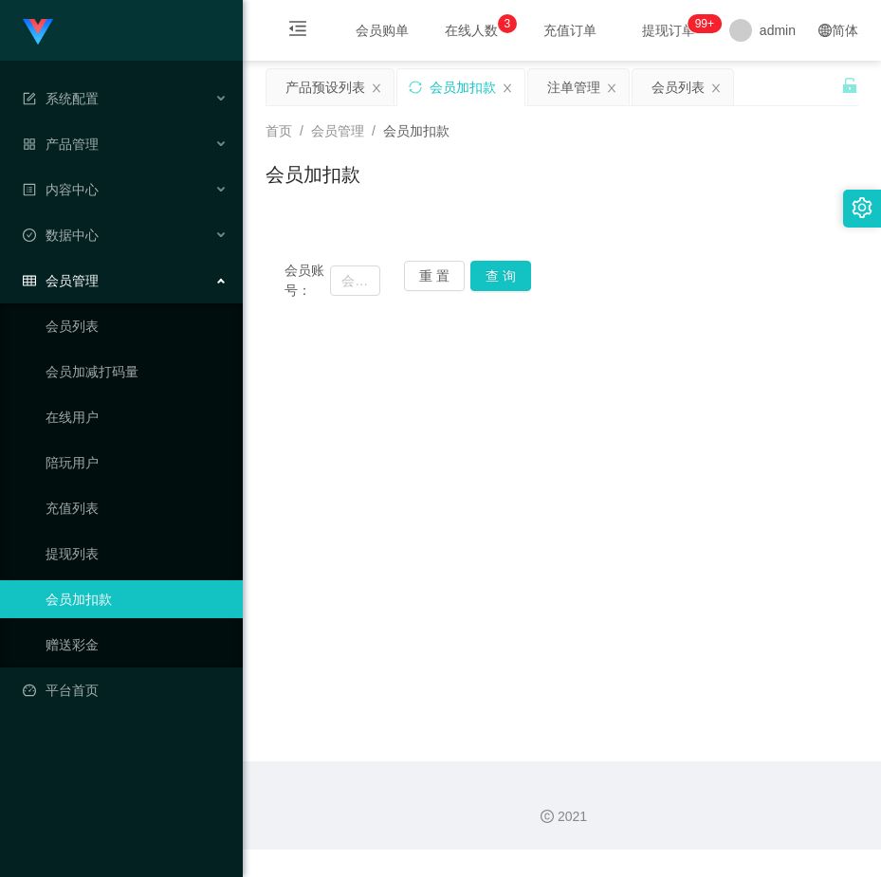
click at [435, 376] on main "关闭左侧 关闭右侧 关闭其它 刷新页面 产品预设列表 会员加扣款 注单管理 会员列表 首页 / 会员管理 / 会员加扣款 / 会员加扣款 会员账号： 重 置 …" at bounding box center [562, 411] width 638 height 701
click at [530, 222] on div "会员账号： 重 置 查 询 会员账号 会员姓名 账号余额 操作类型 人工加款 人工扣款 金额 确 定" at bounding box center [562, 269] width 593 height 101
click at [310, 415] on main "关闭左侧 关闭右侧 关闭其它 刷新页面 产品预设列表 会员加扣款 注单管理 会员列表 首页 / 会员管理 / 会员加扣款 / 会员加扣款 会员账号： 重 置 …" at bounding box center [562, 411] width 638 height 701
click at [423, 351] on main "关闭左侧 关闭右侧 关闭其它 刷新页面 产品预设列表 会员加扣款 注单管理 会员列表 首页 / 会员管理 / 会员加扣款 / 会员加扣款 会员账号： 重 置 …" at bounding box center [562, 411] width 638 height 701
drag, startPoint x: 620, startPoint y: 263, endPoint x: 540, endPoint y: 151, distance: 138.0
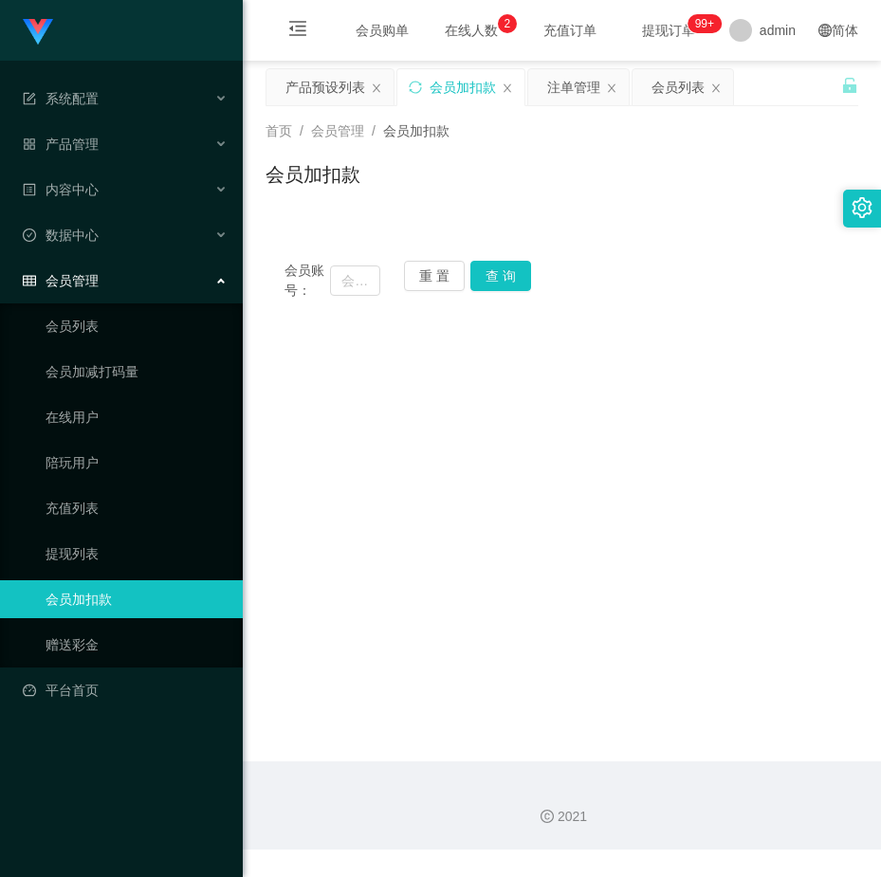
click at [611, 261] on div "会员账号： 重 置 查 询" at bounding box center [562, 281] width 593 height 40
